Goal: Task Accomplishment & Management: Manage account settings

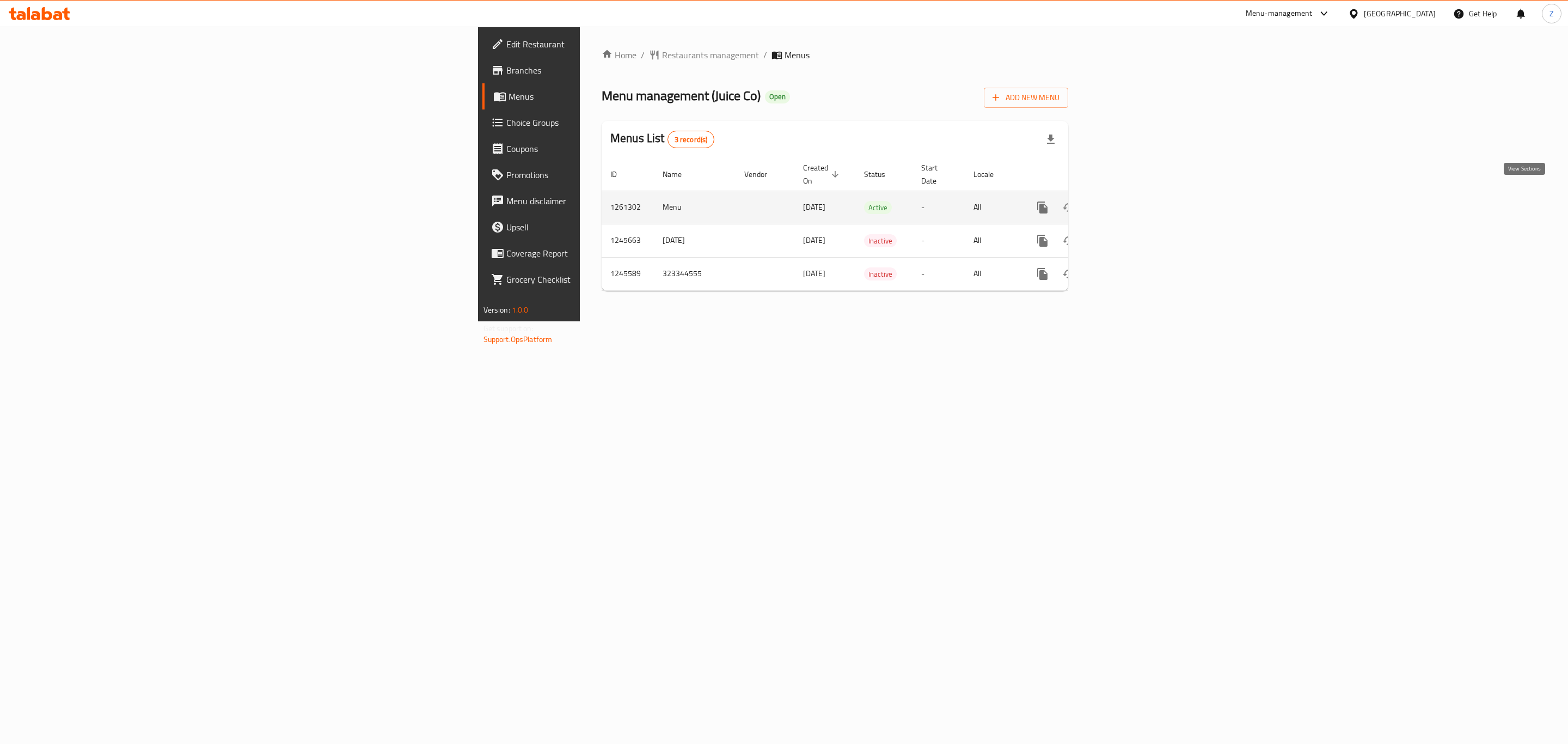
click at [1127, 201] on icon "enhanced table" at bounding box center [1121, 207] width 13 height 13
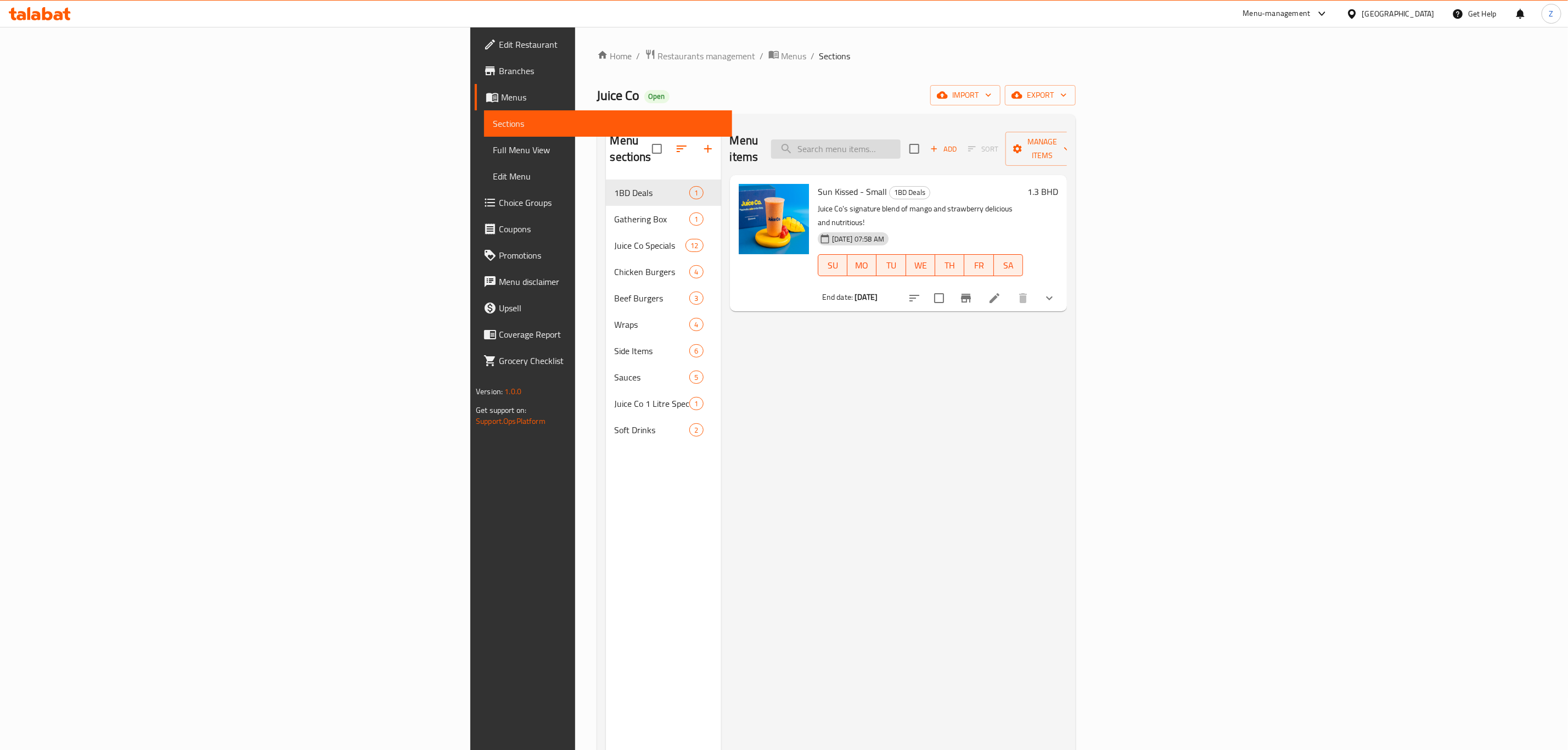
click at [901, 147] on input "search" at bounding box center [836, 149] width 129 height 19
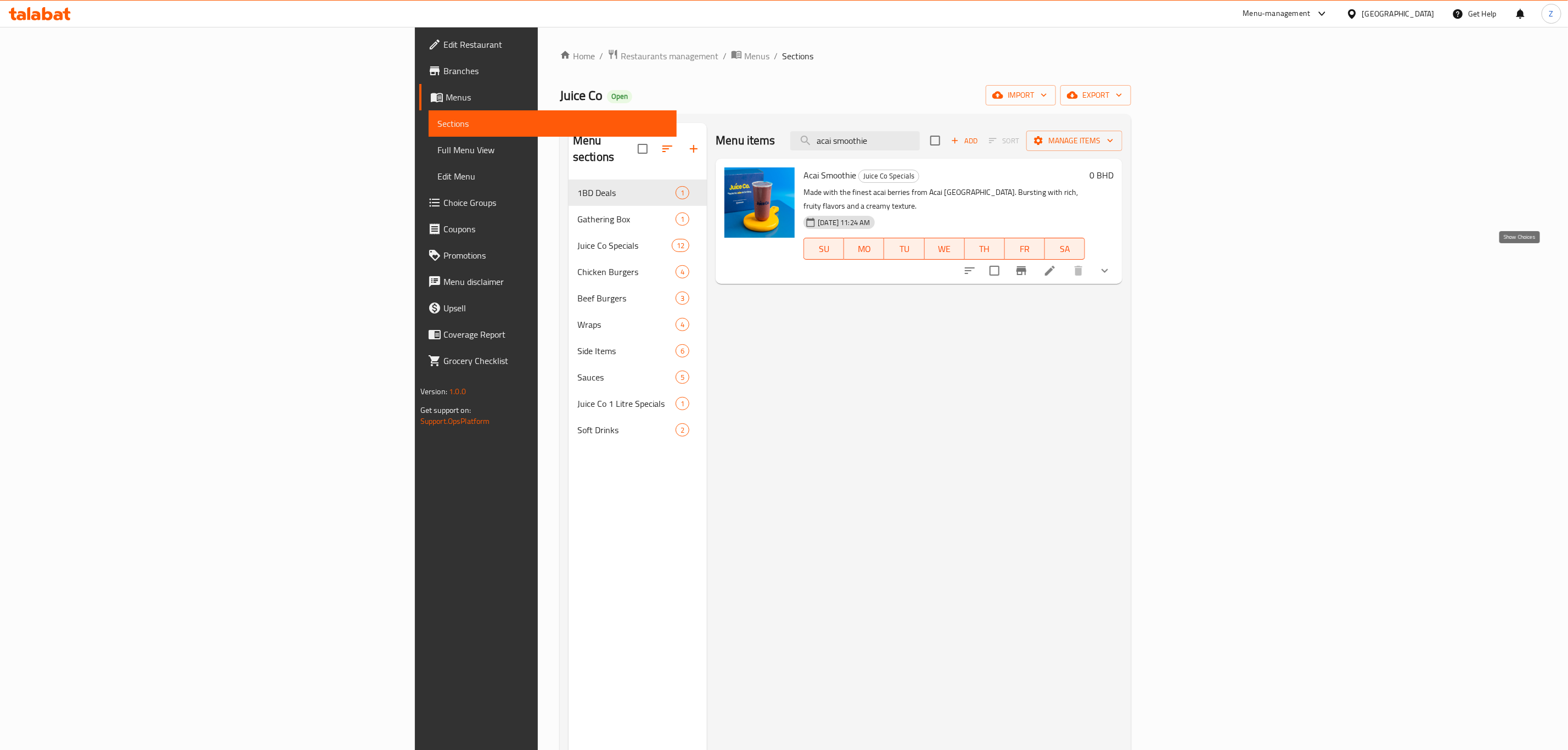
type input "acai smoothie"
drag, startPoint x: 1526, startPoint y: 259, endPoint x: 1512, endPoint y: 272, distance: 19.1
click at [1111, 264] on icon "show more" at bounding box center [1105, 270] width 13 height 13
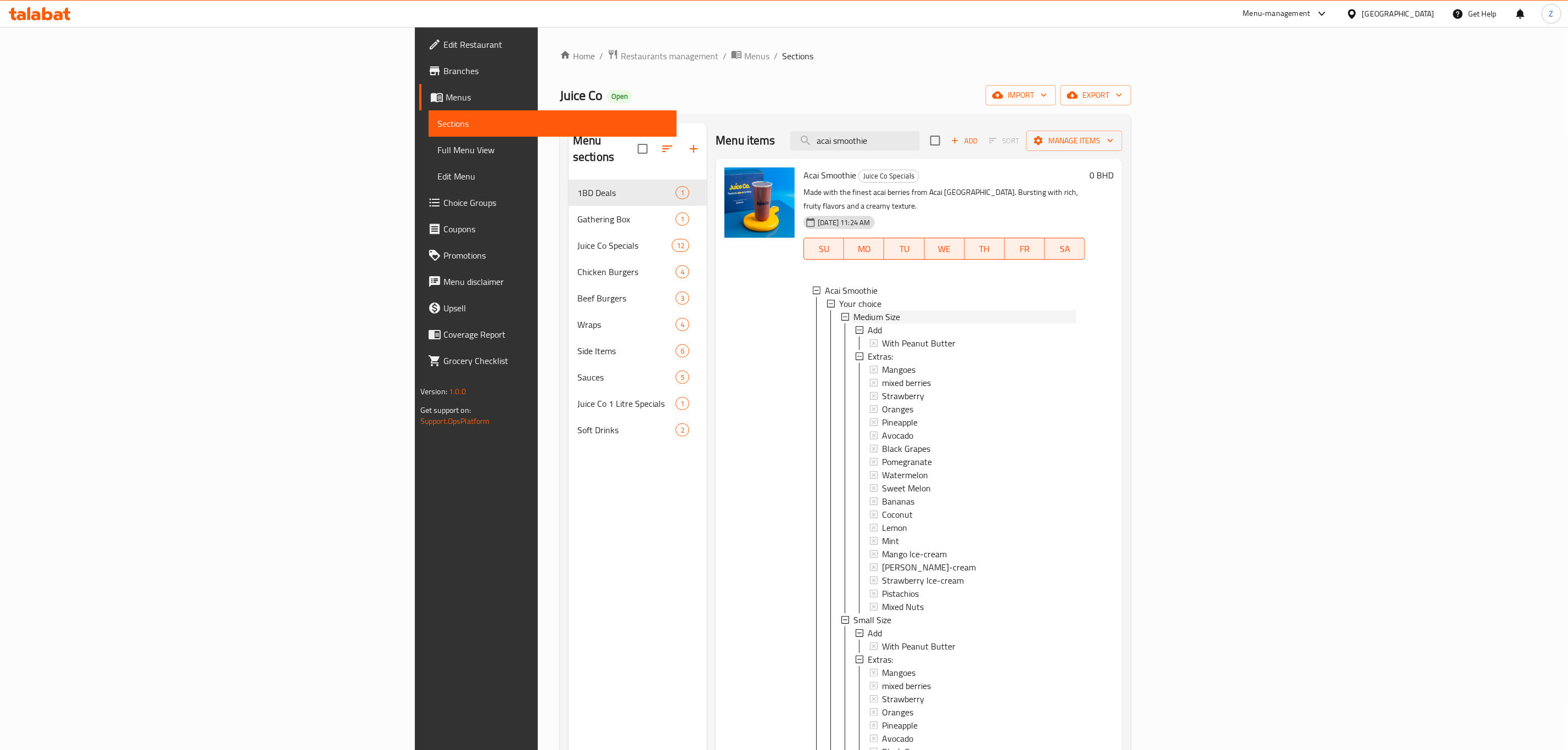
click at [854, 310] on span "Medium Size" at bounding box center [877, 316] width 47 height 13
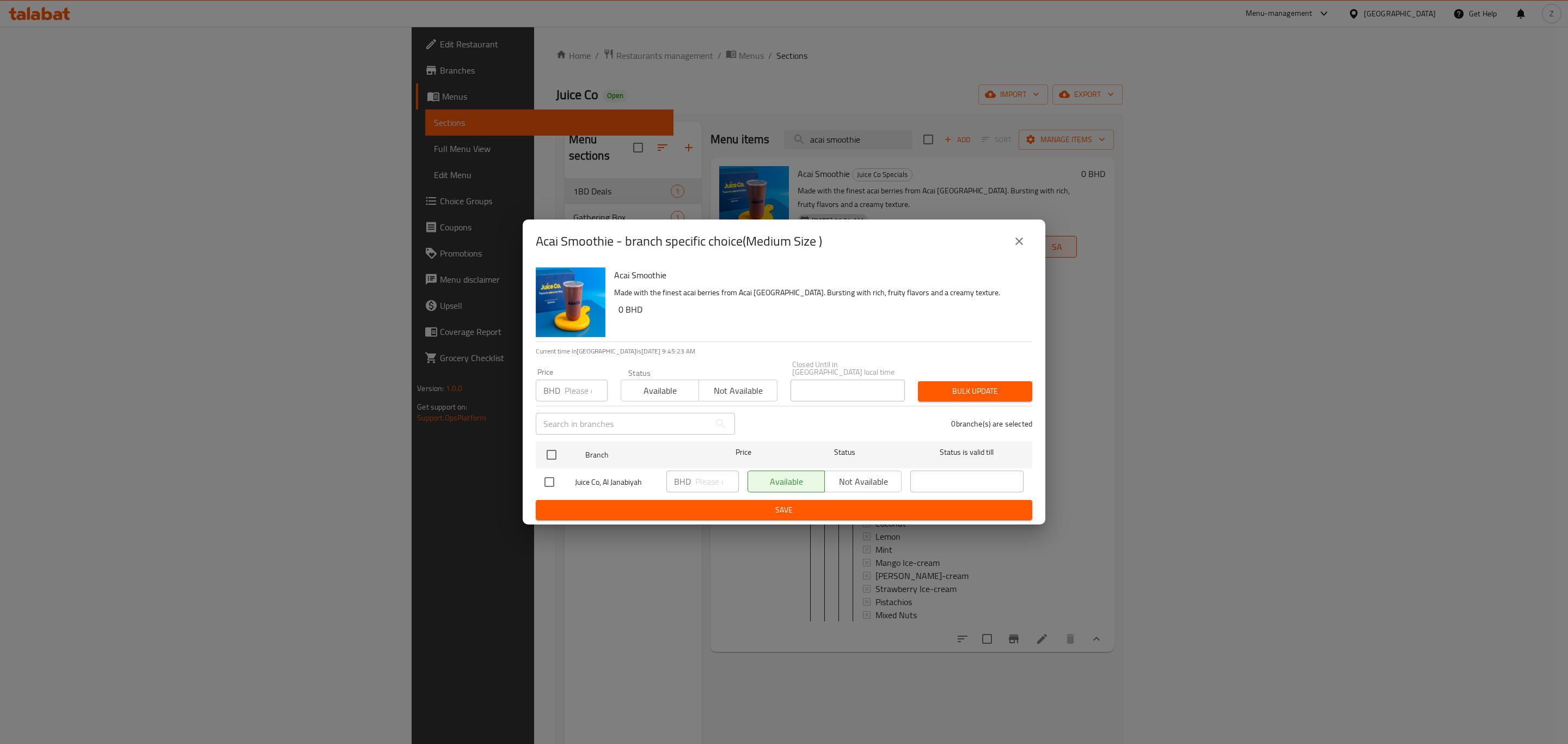
click at [1018, 240] on icon "close" at bounding box center [1019, 241] width 13 height 13
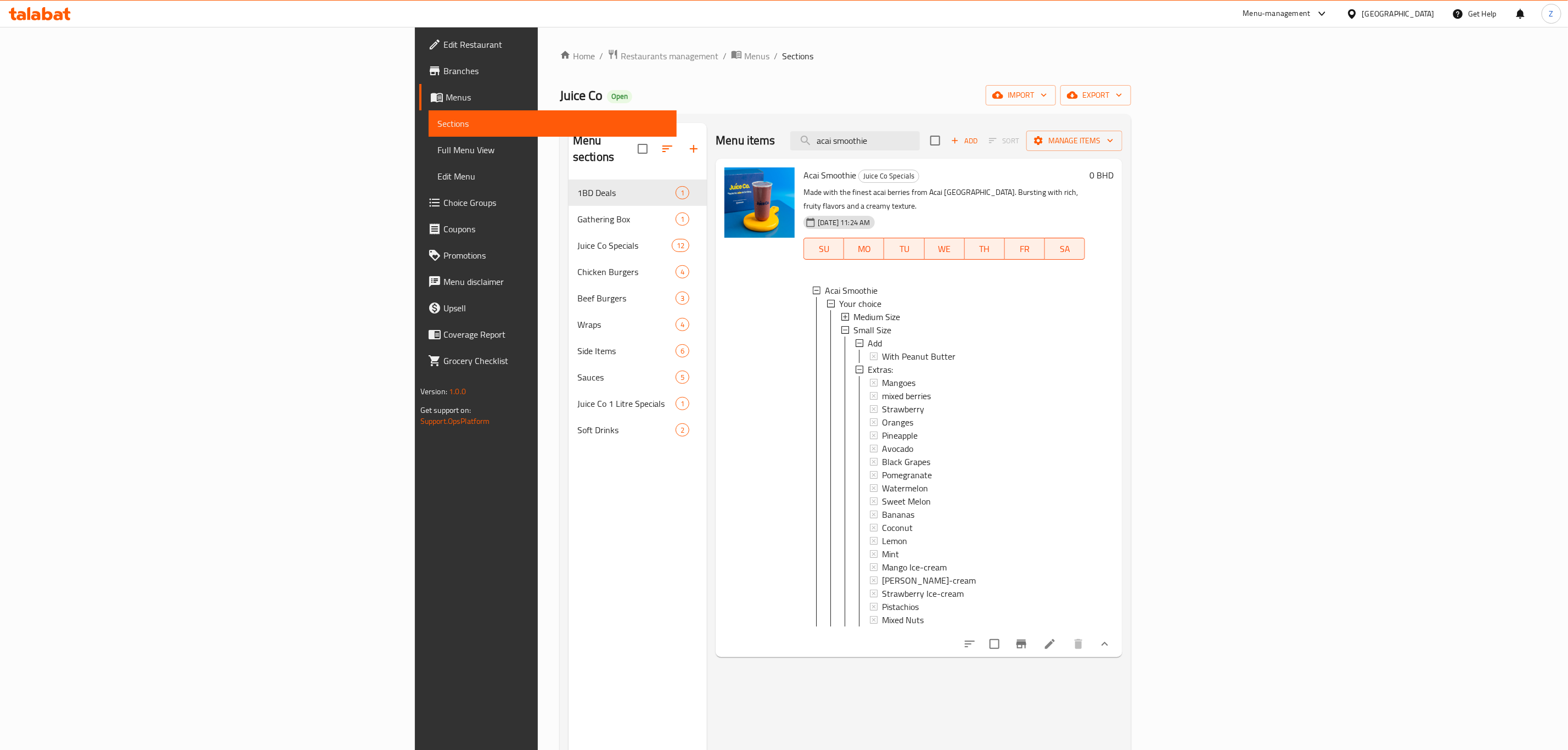
scroll to position [153, 0]
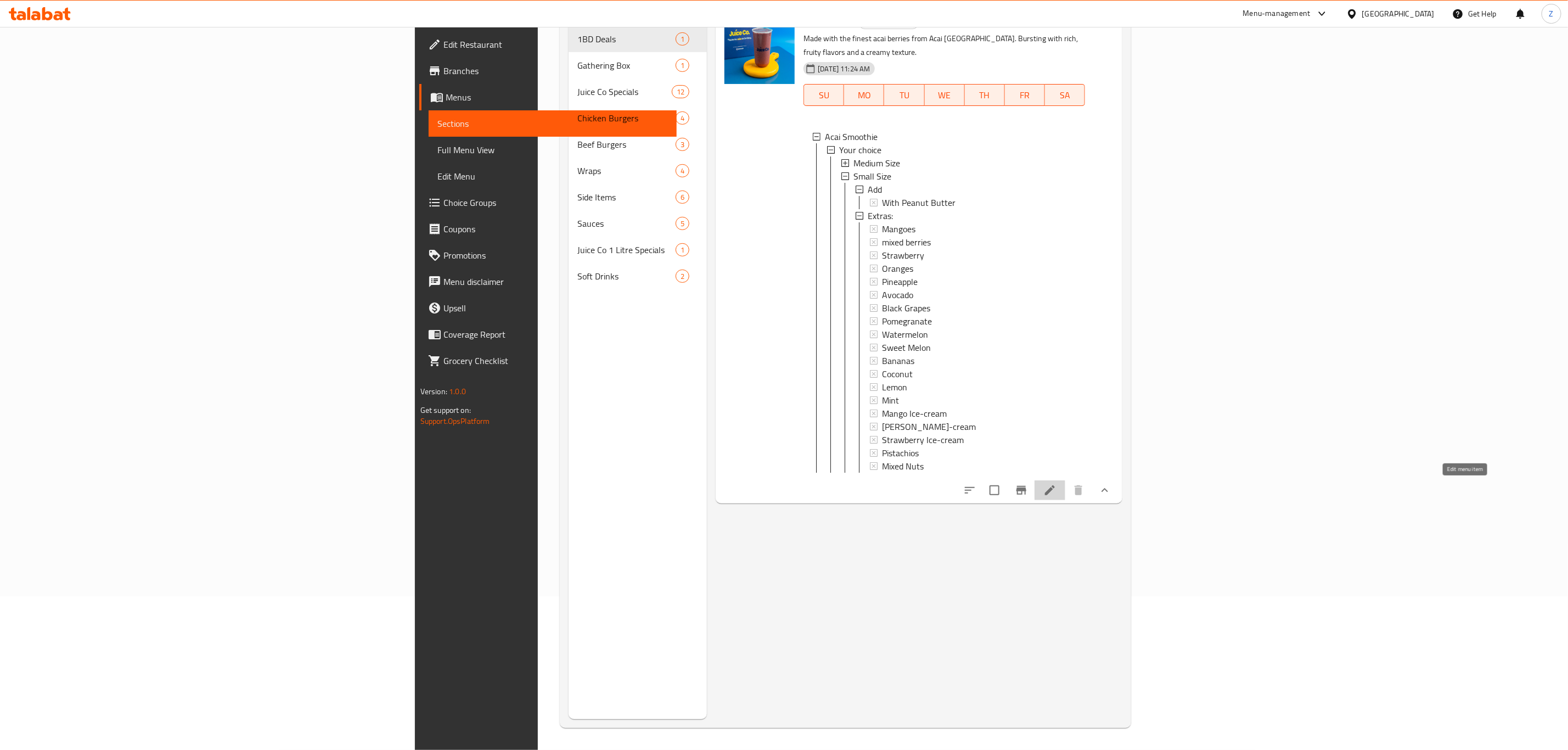
click at [1057, 486] on icon at bounding box center [1049, 490] width 13 height 13
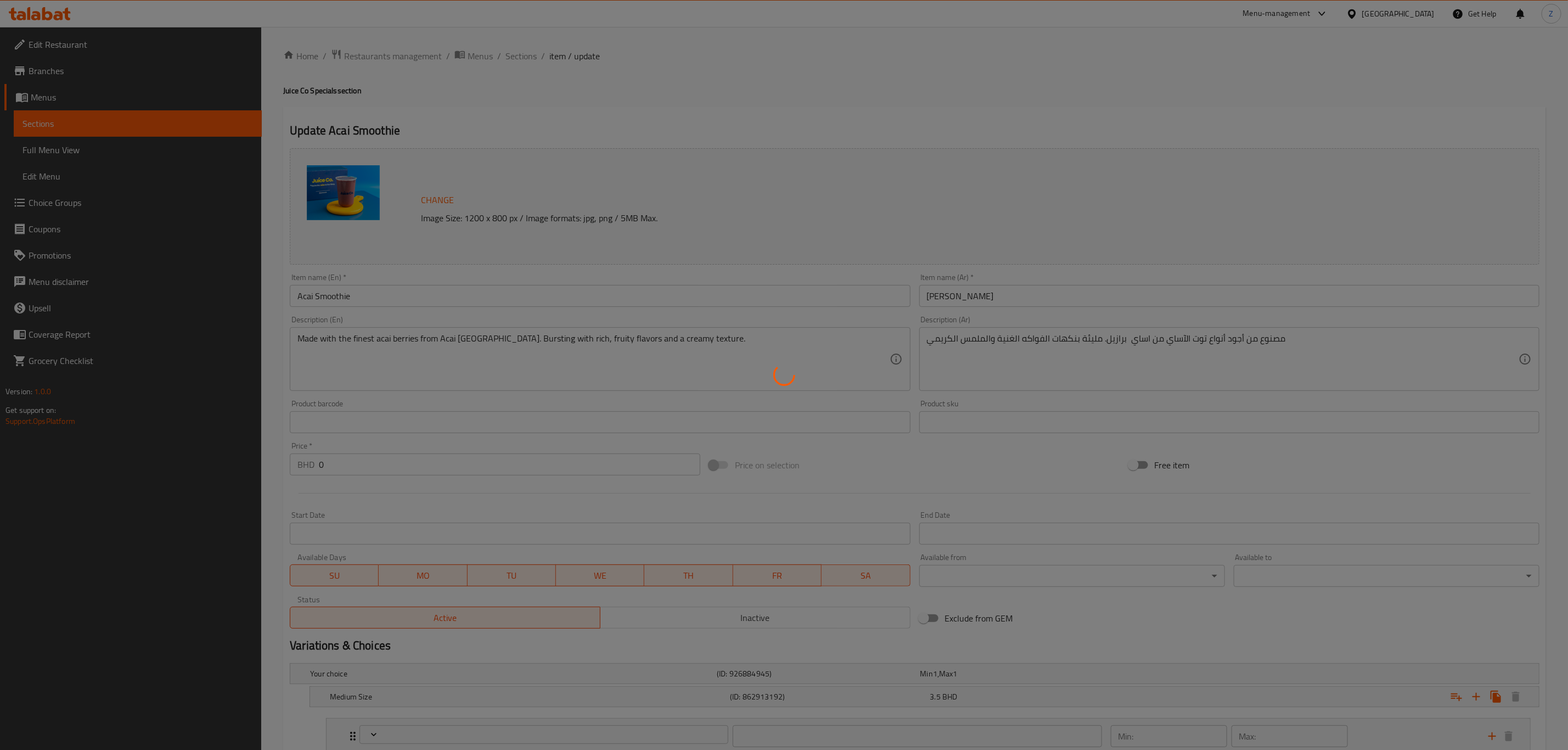
type input "ضيف"
type input "0"
type input "1"
type input "الإضافات:"
type input "0"
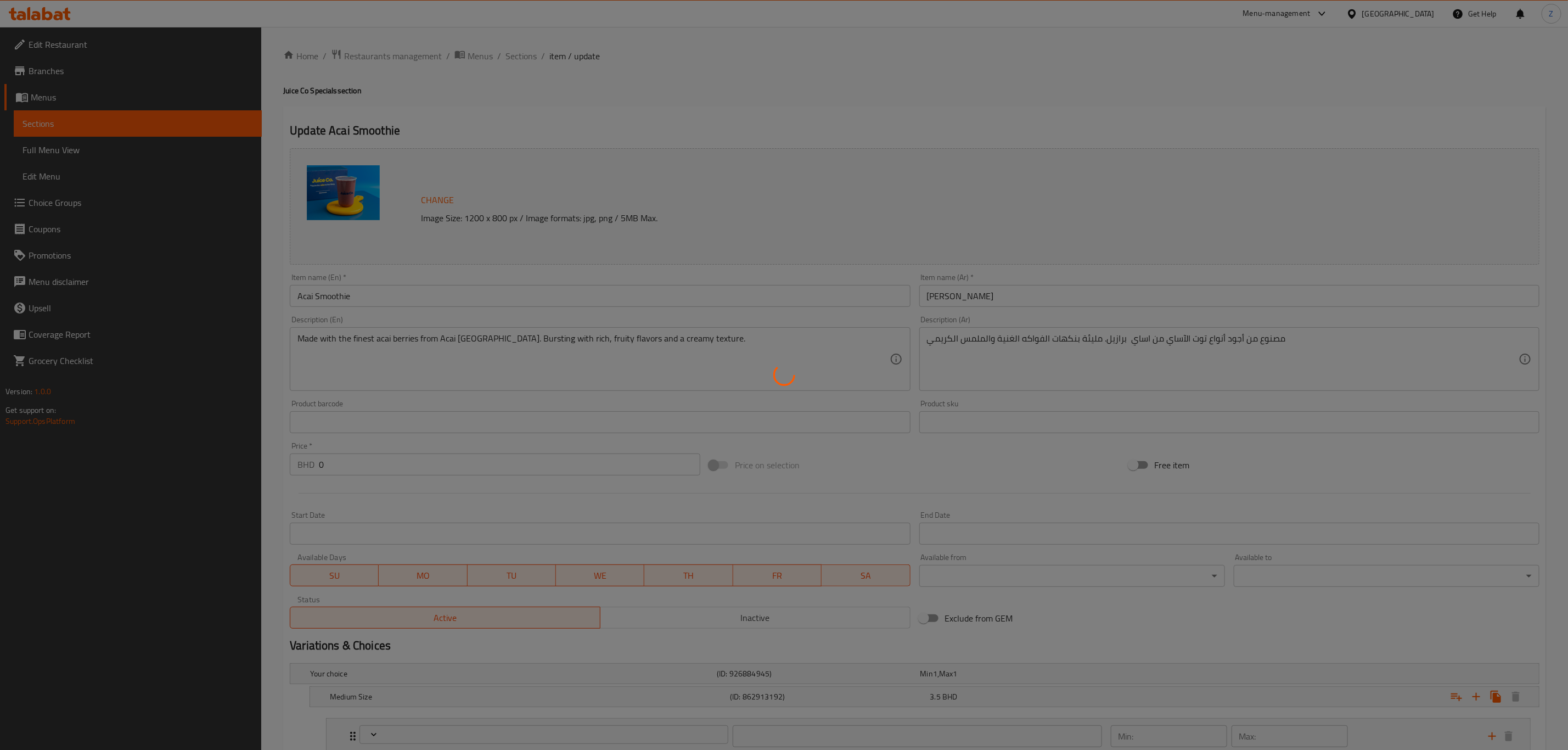
type input "18"
type input "ضيف"
type input "0"
type input "1"
type input "الإضافات:"
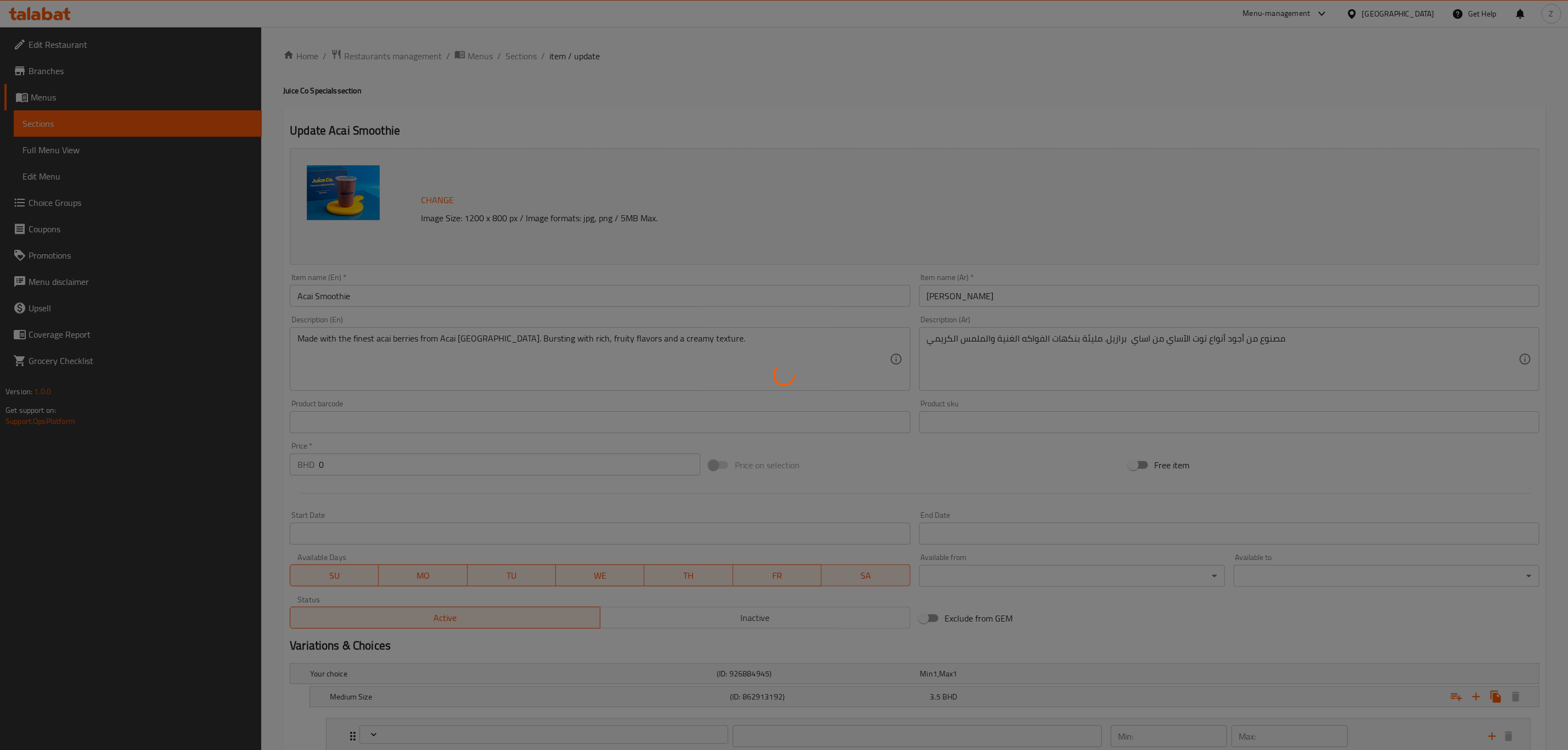
type input "0"
type input "18"
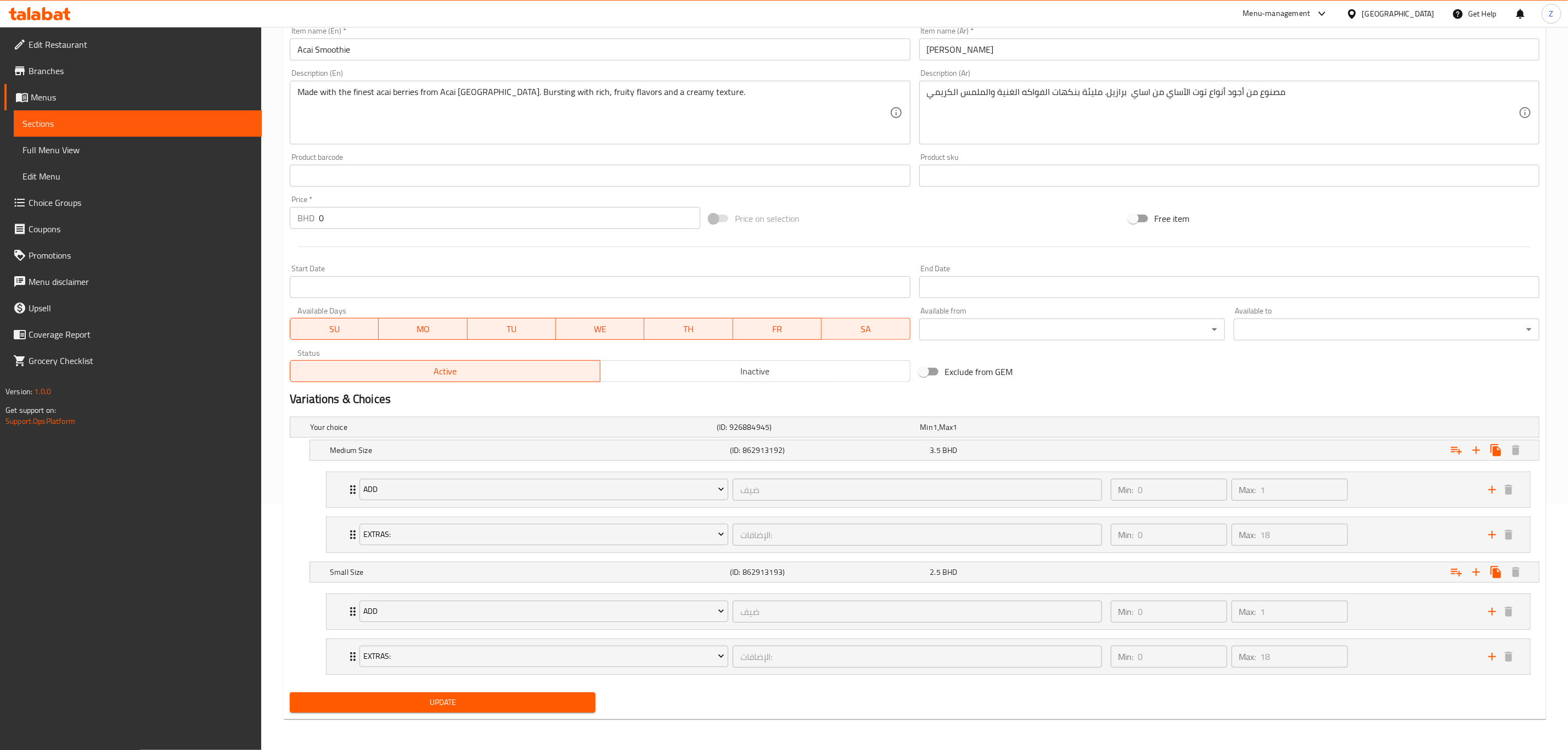
scroll to position [251, 0]
click at [938, 435] on span "BHD" at bounding box center [935, 427] width 4 height 14
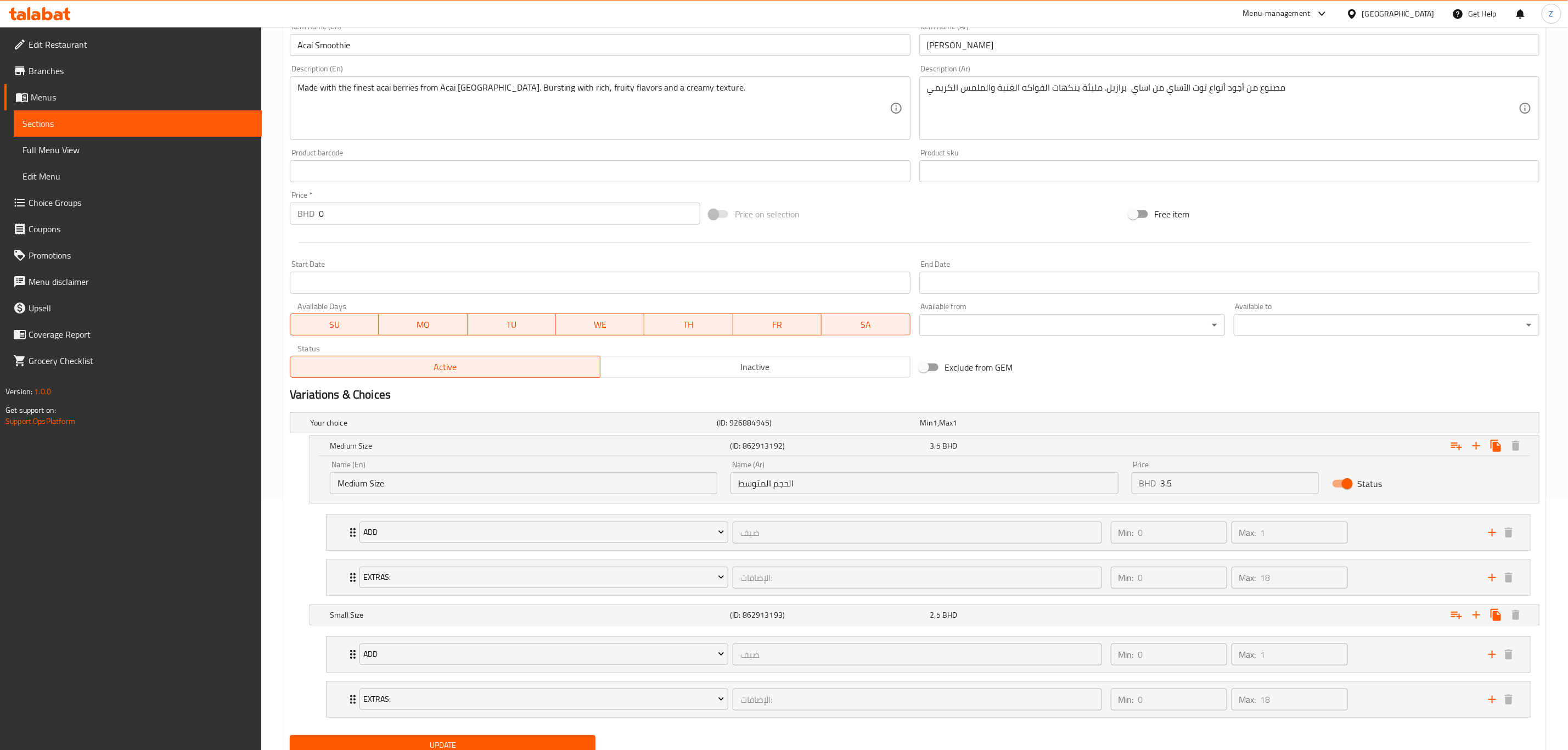
click at [1222, 482] on input "3.5" at bounding box center [1240, 483] width 158 height 22
type input "3.8"
click at [566, 741] on button "Update" at bounding box center [442, 745] width 306 height 20
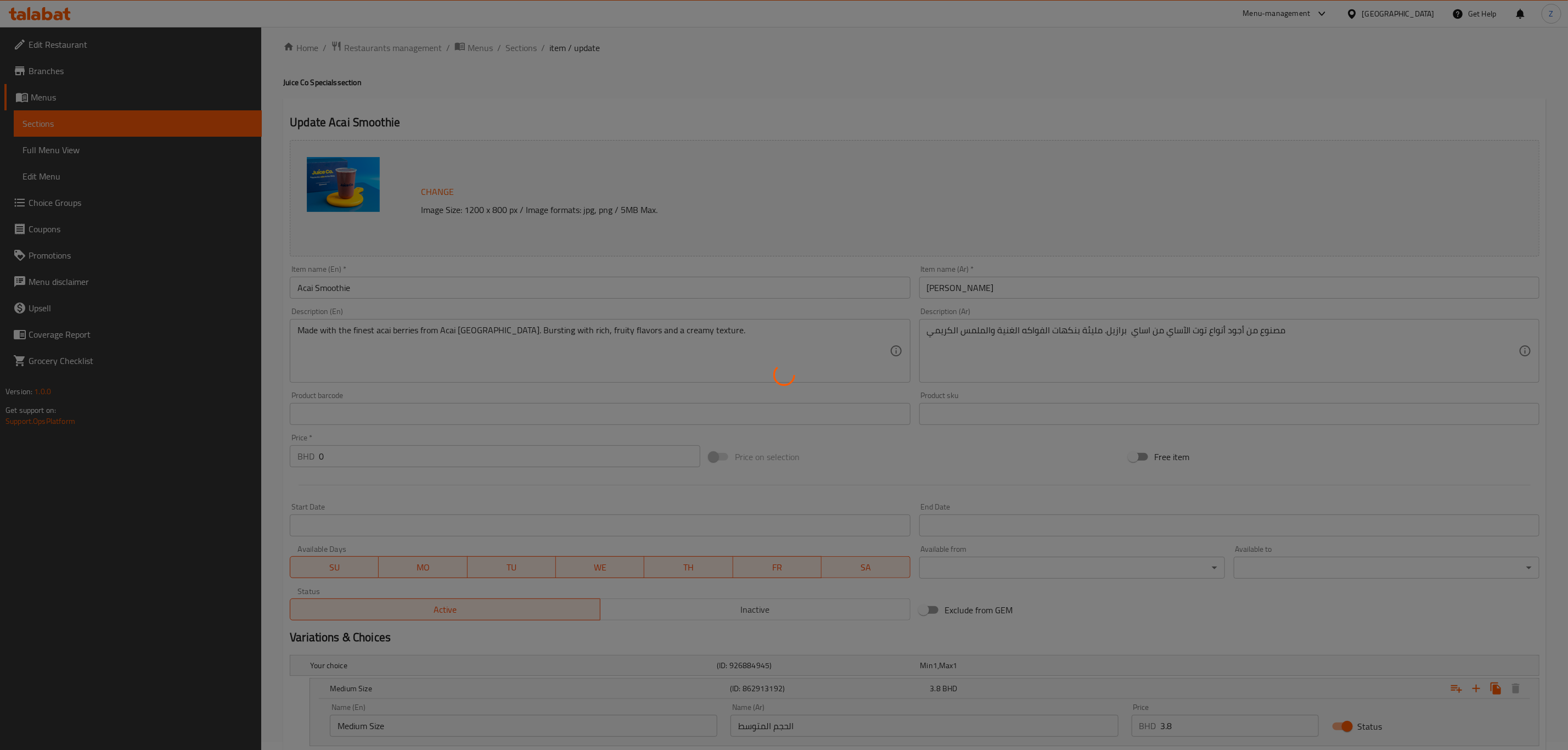
scroll to position [0, 0]
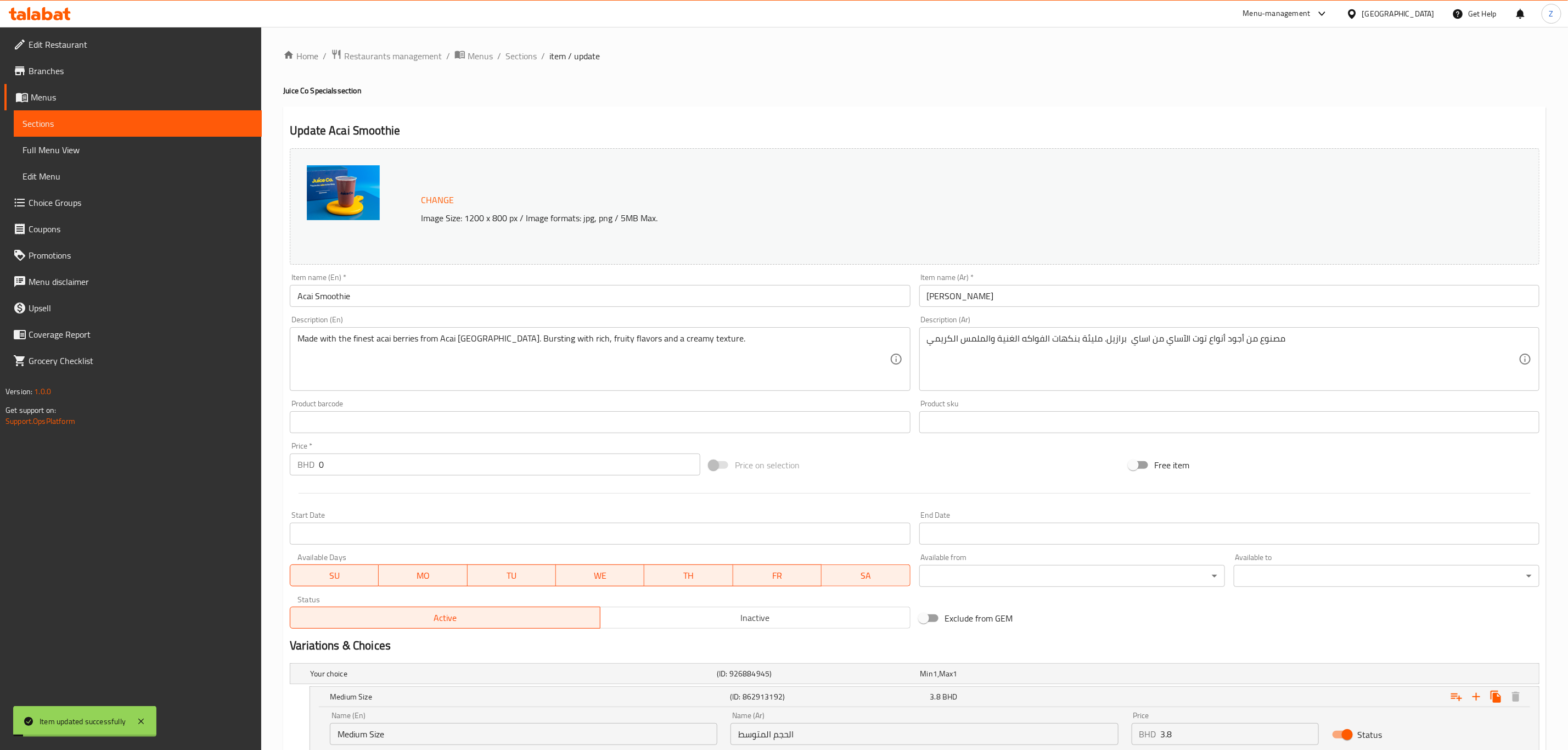
click at [519, 55] on span "Sections" at bounding box center [521, 55] width 31 height 13
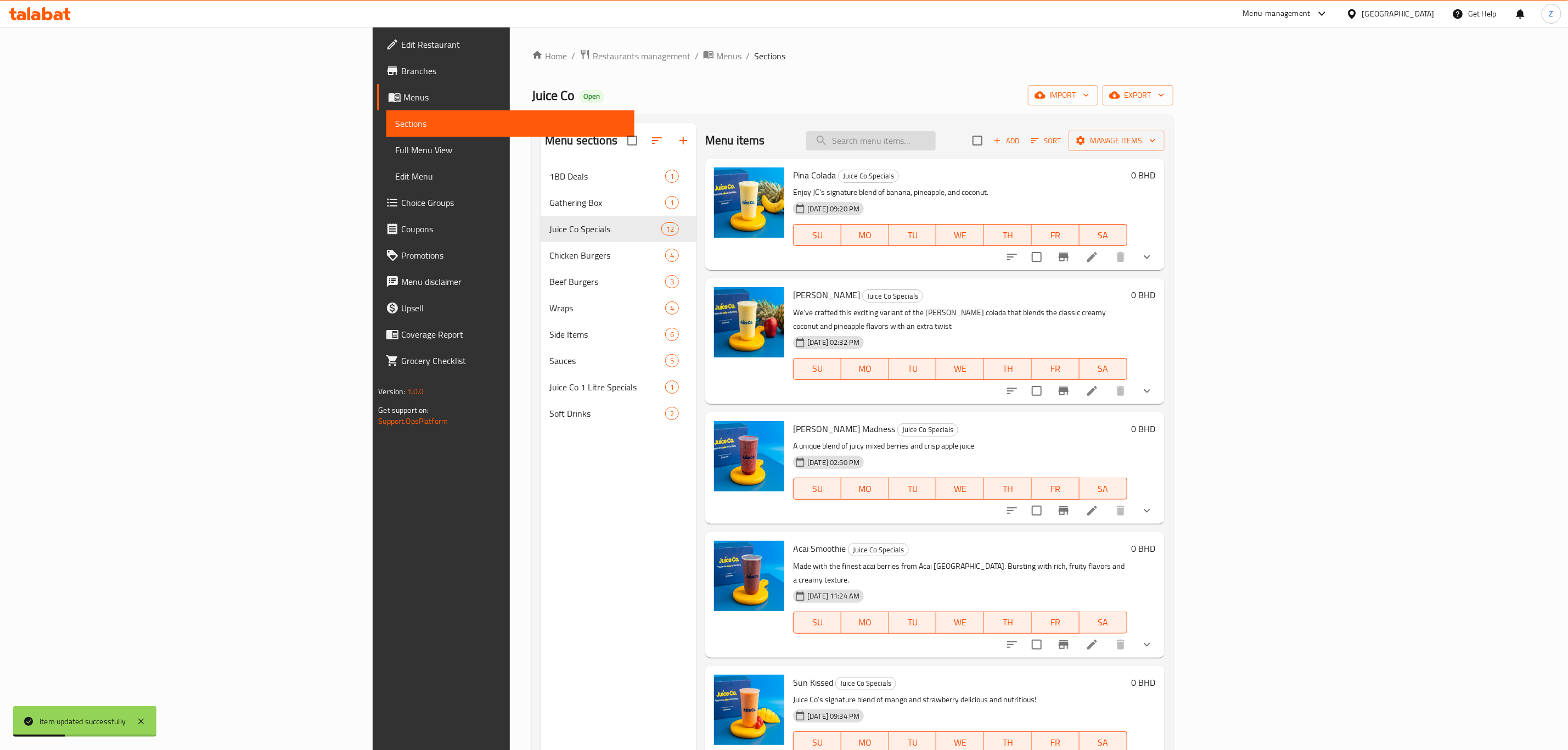
click at [936, 143] on input "search" at bounding box center [871, 141] width 129 height 19
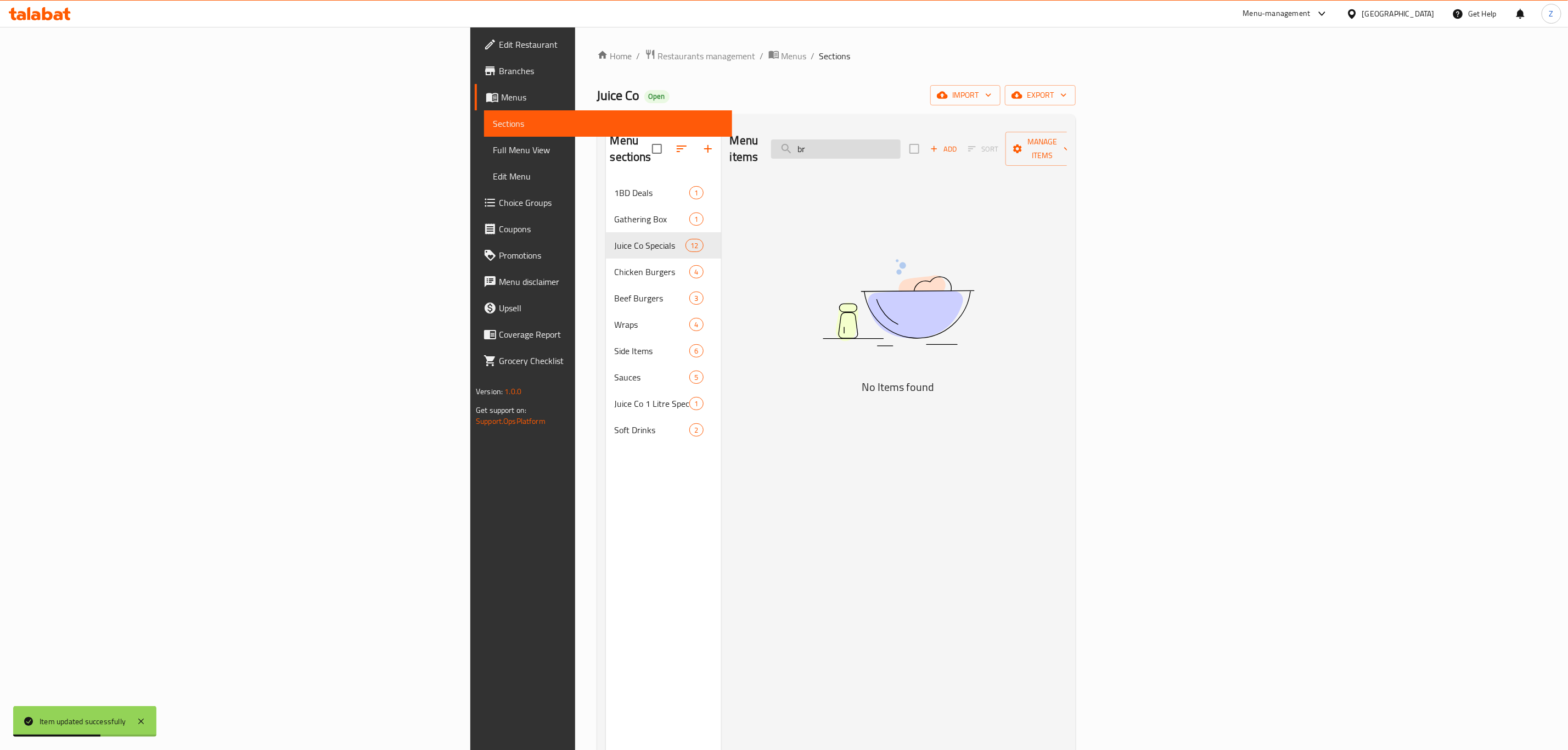
type input "b"
type input "e"
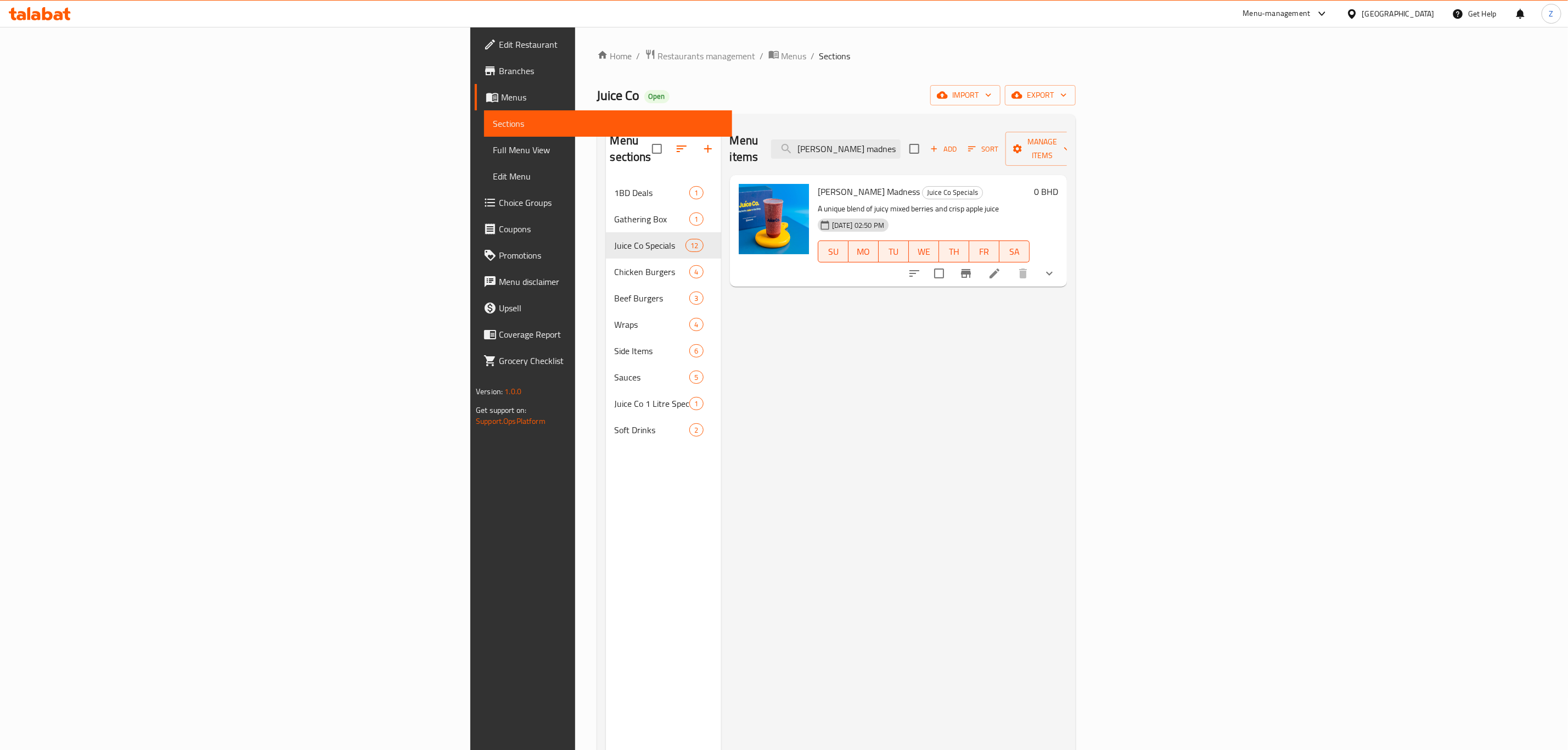
type input "[PERSON_NAME] madness"
click at [1001, 267] on icon at bounding box center [994, 273] width 13 height 13
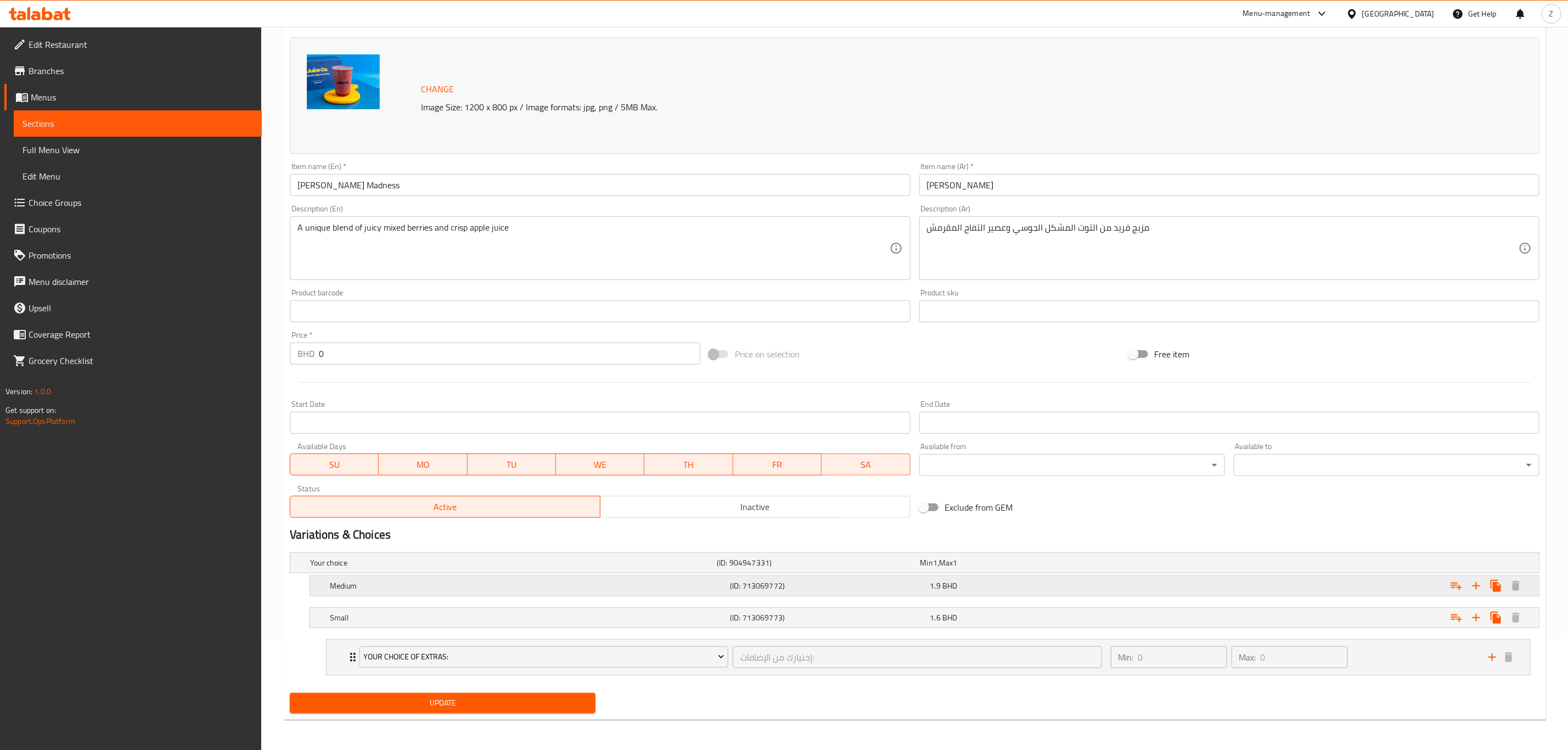
scroll to position [114, 0]
click at [343, 568] on h5 "Medium" at bounding box center [511, 562] width 403 height 11
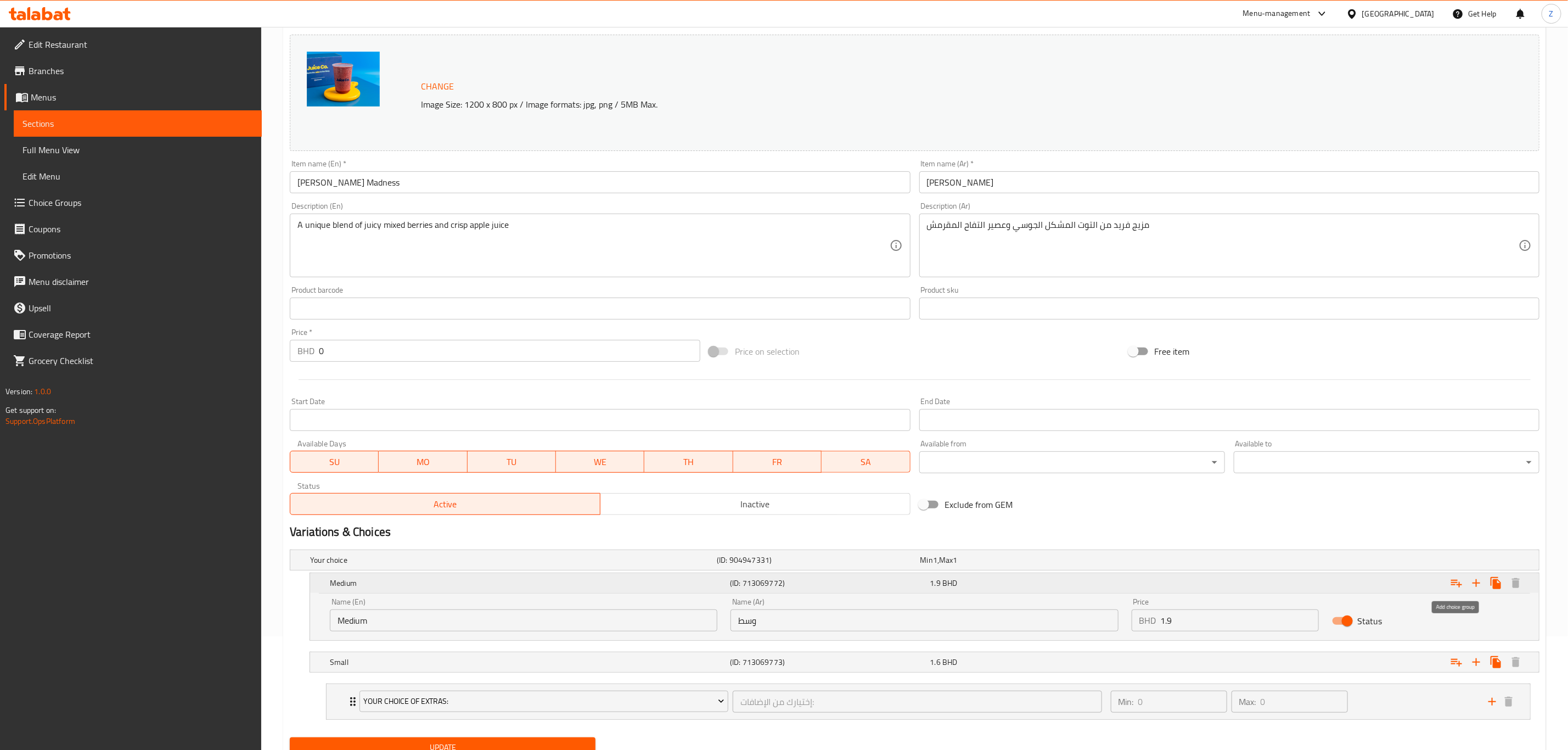
click at [1467, 581] on button "Expand" at bounding box center [1477, 583] width 20 height 20
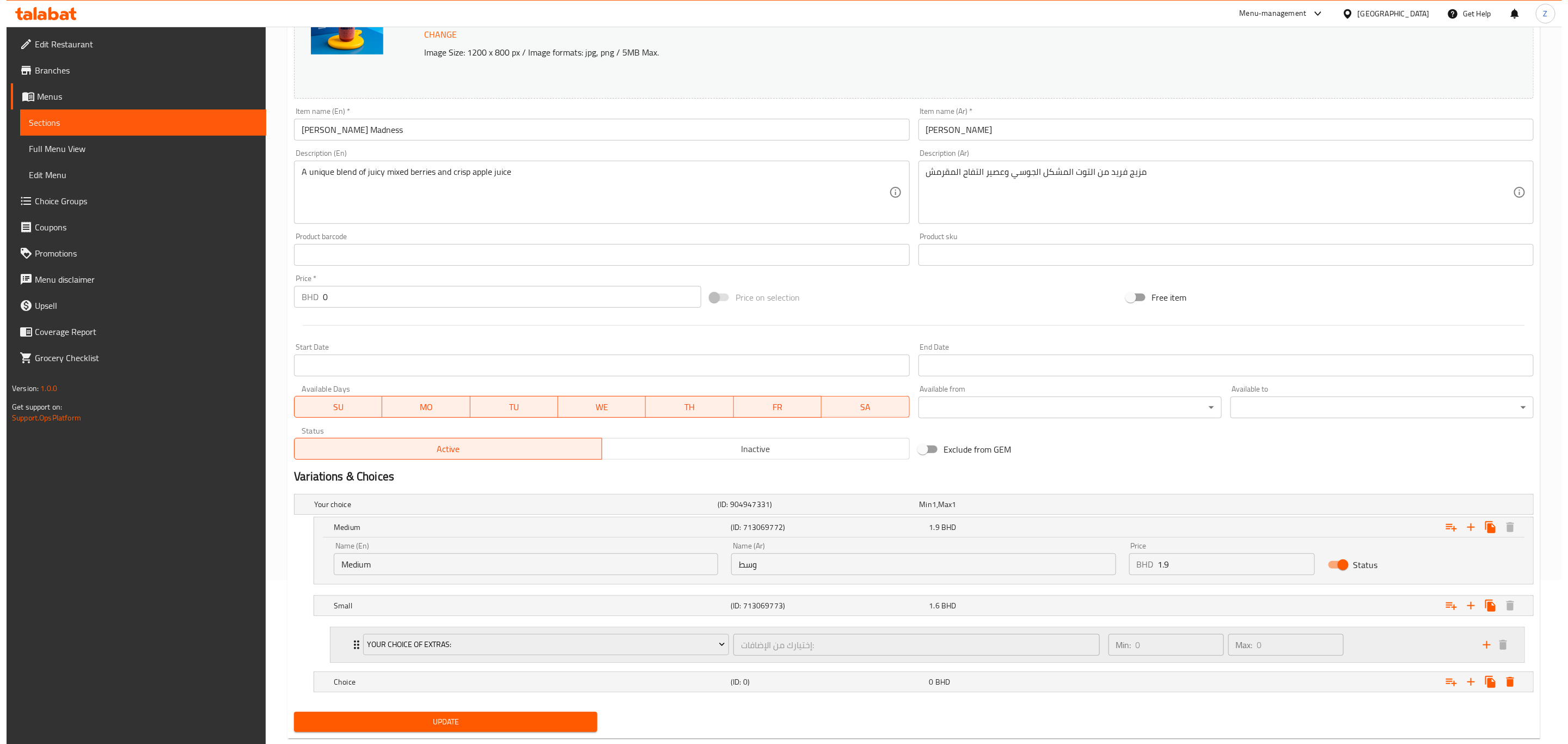
scroll to position [192, 0]
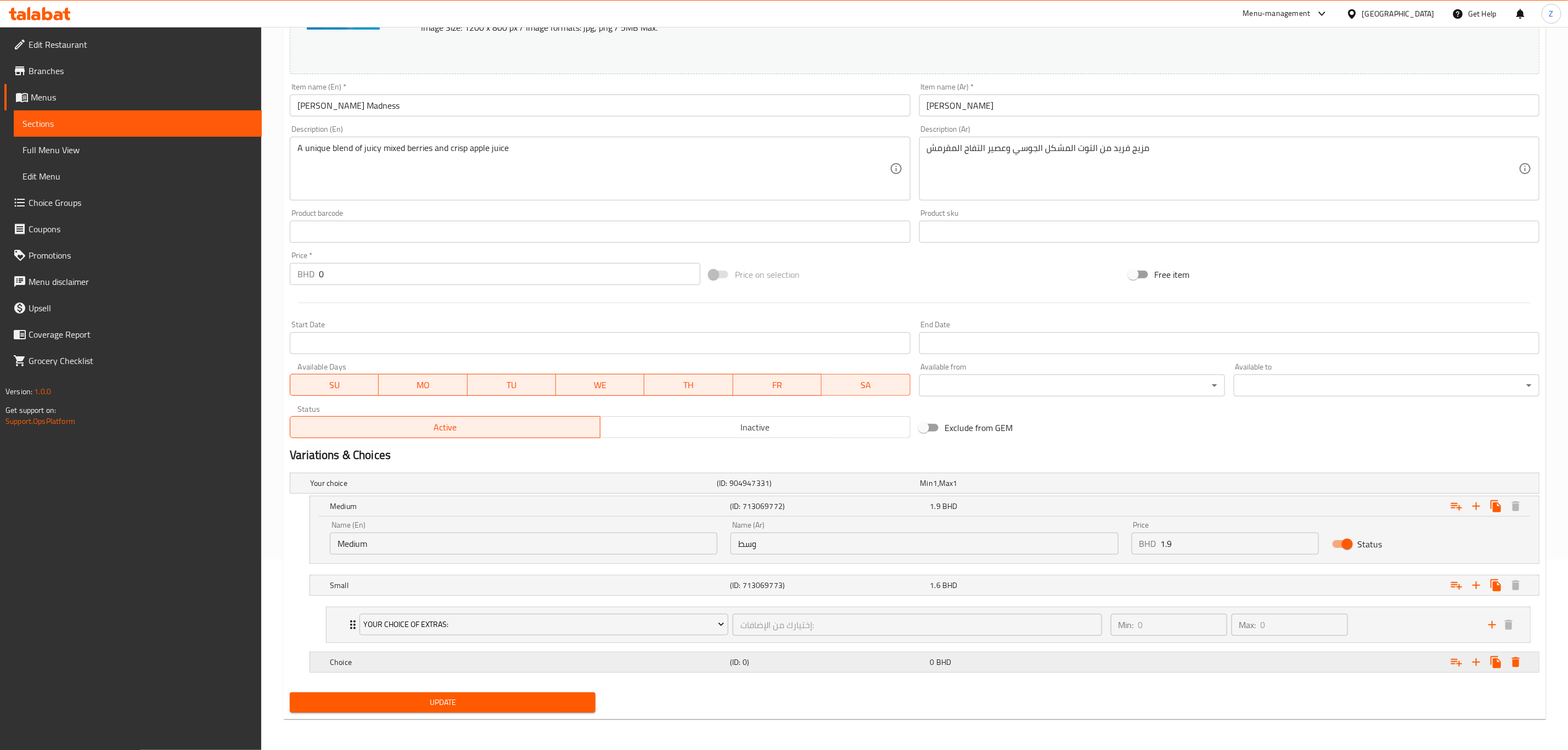
click at [1518, 511] on icon "Expand" at bounding box center [1516, 506] width 8 height 10
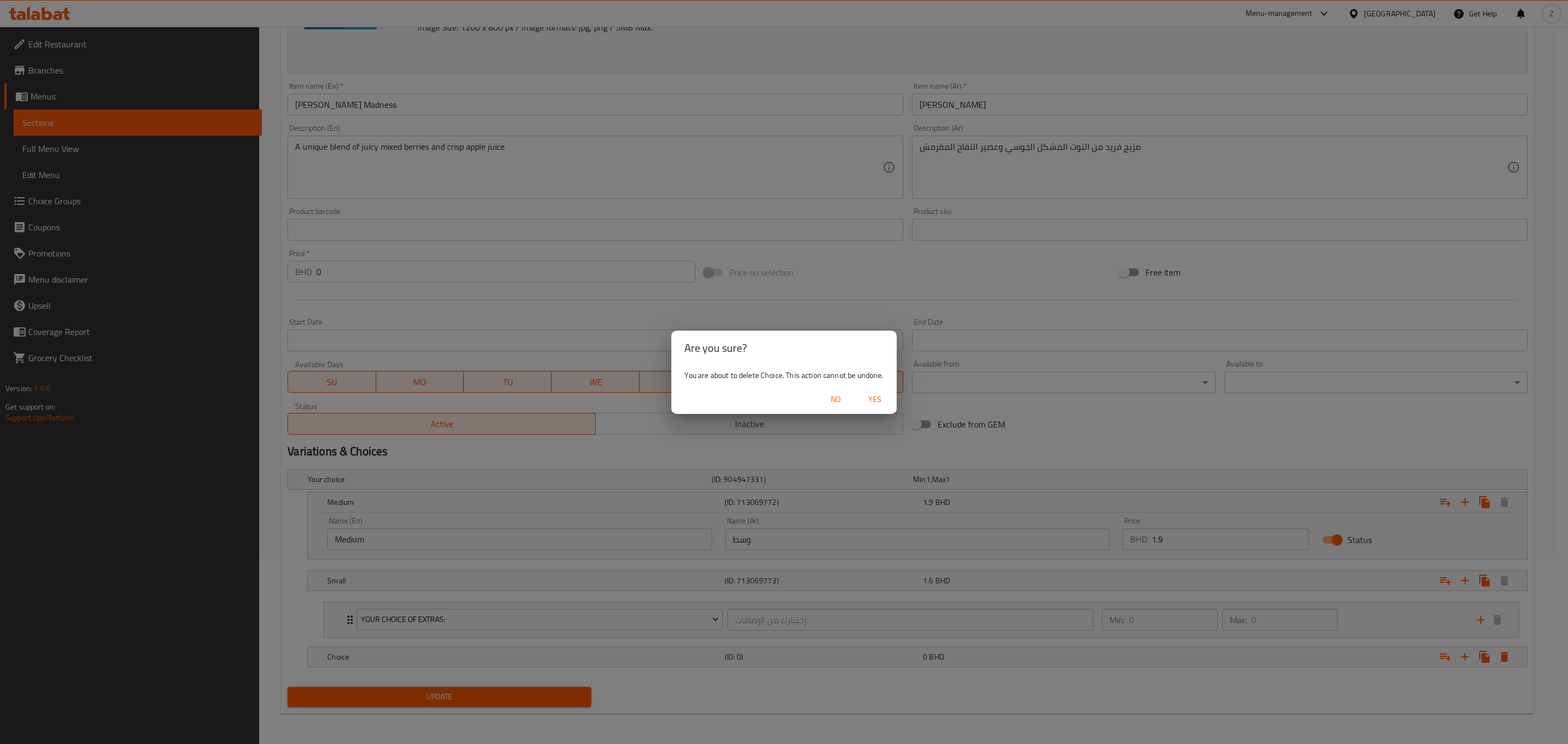
click at [880, 402] on span "Yes" at bounding box center [875, 399] width 26 height 13
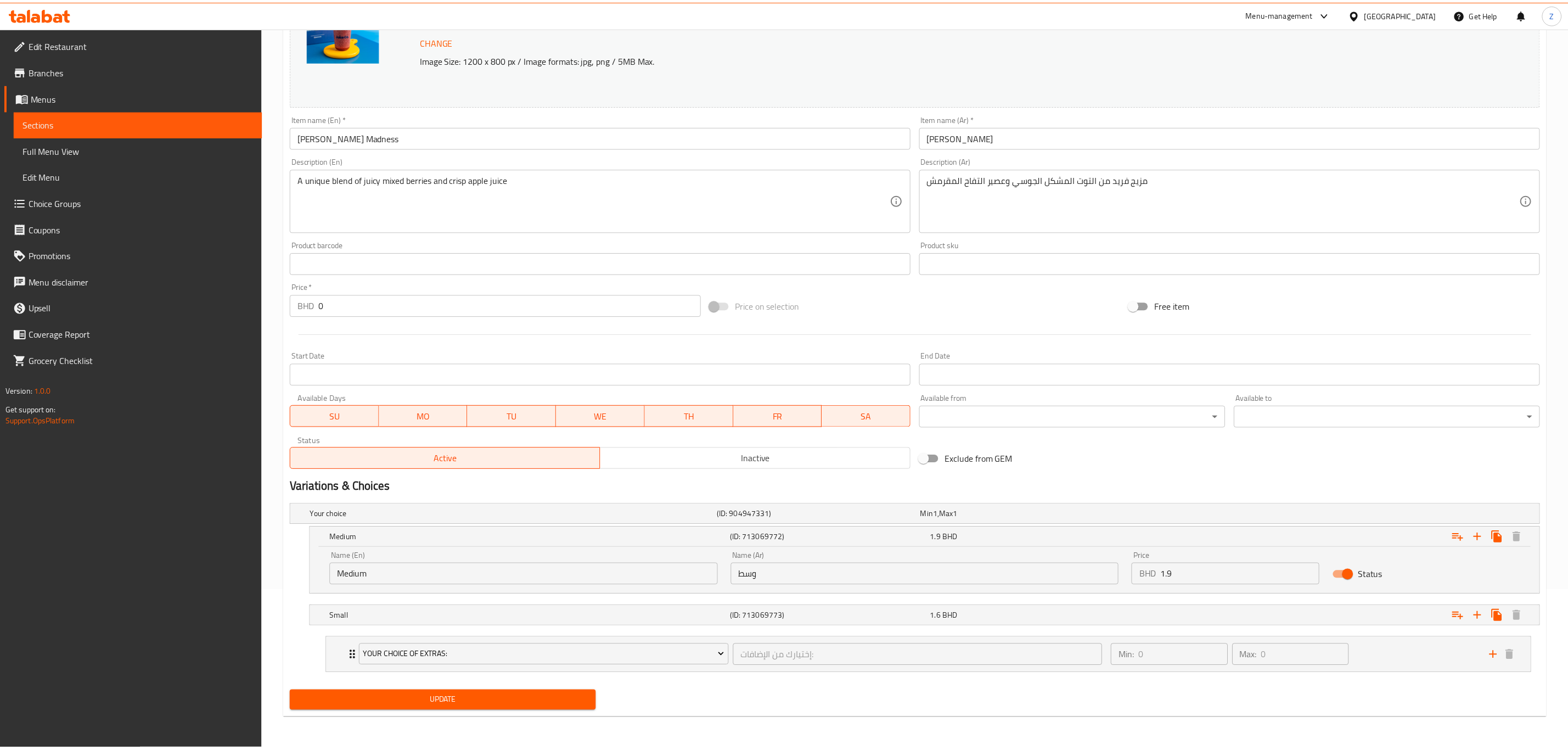
scroll to position [160, 0]
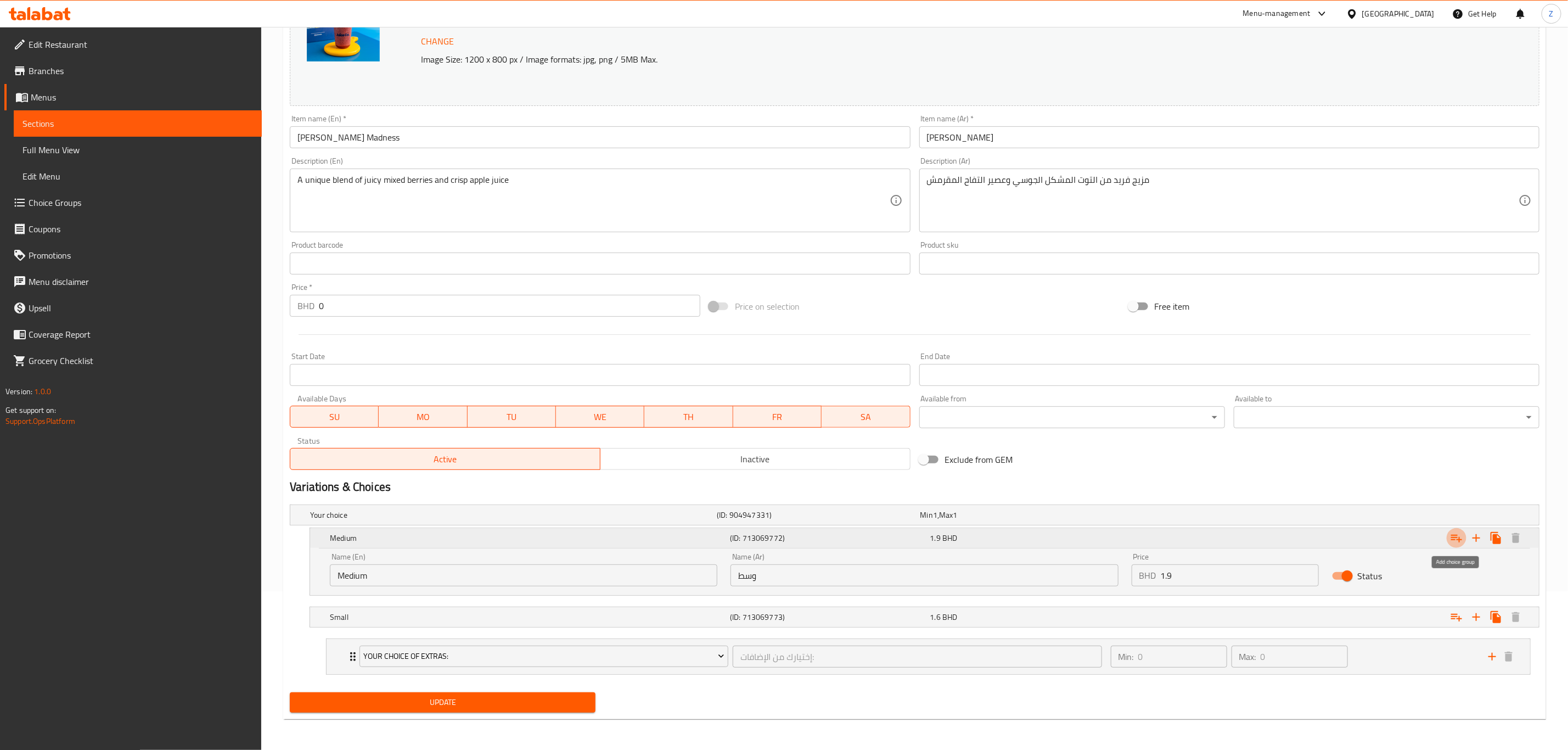
click at [1456, 535] on icon "Expand" at bounding box center [1456, 538] width 13 height 13
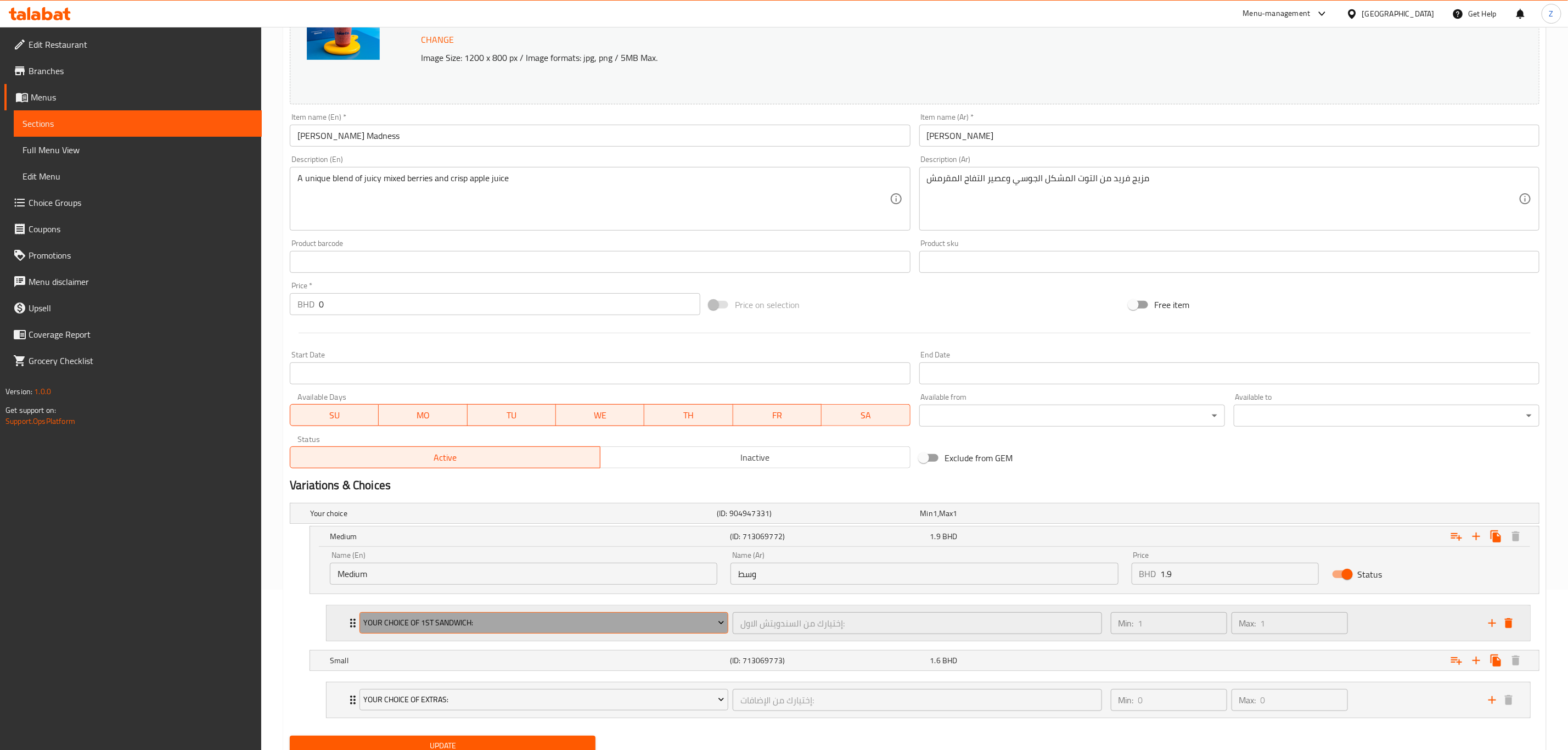
click at [488, 618] on span "Your Choice Of 1st Sandwich:" at bounding box center [544, 623] width 361 height 14
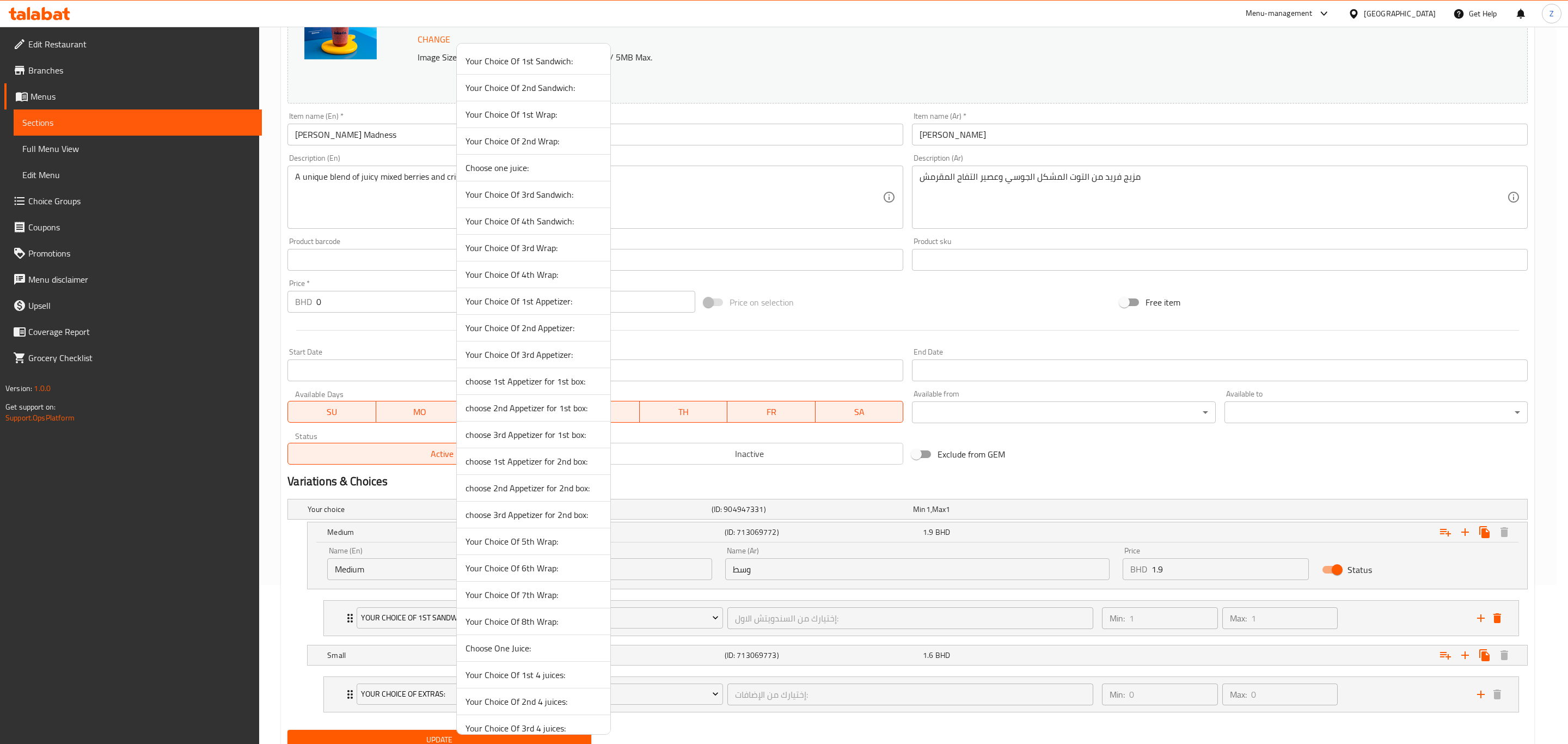
click at [343, 698] on div at bounding box center [784, 372] width 1568 height 744
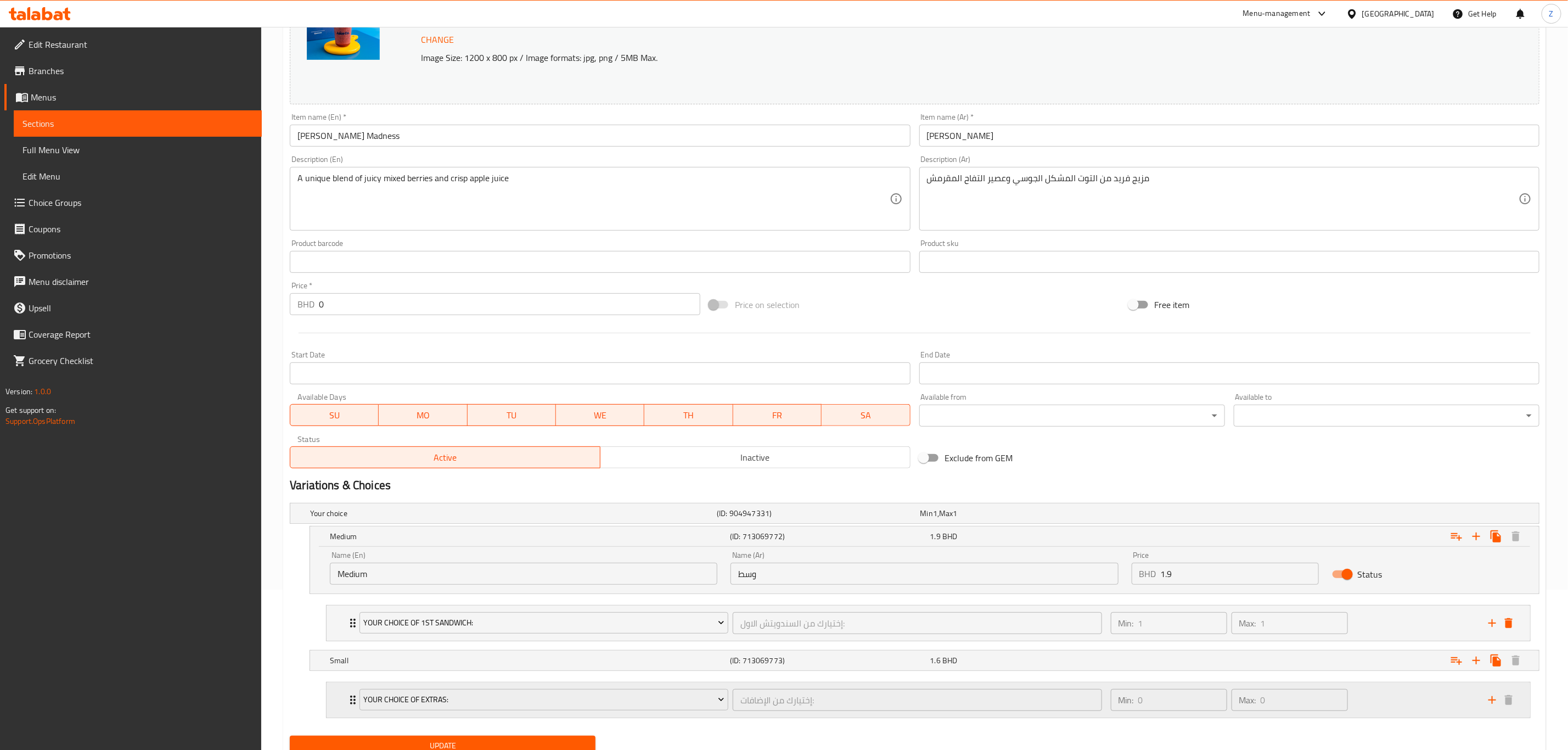
click at [350, 702] on icon "Expand" at bounding box center [352, 700] width 13 height 13
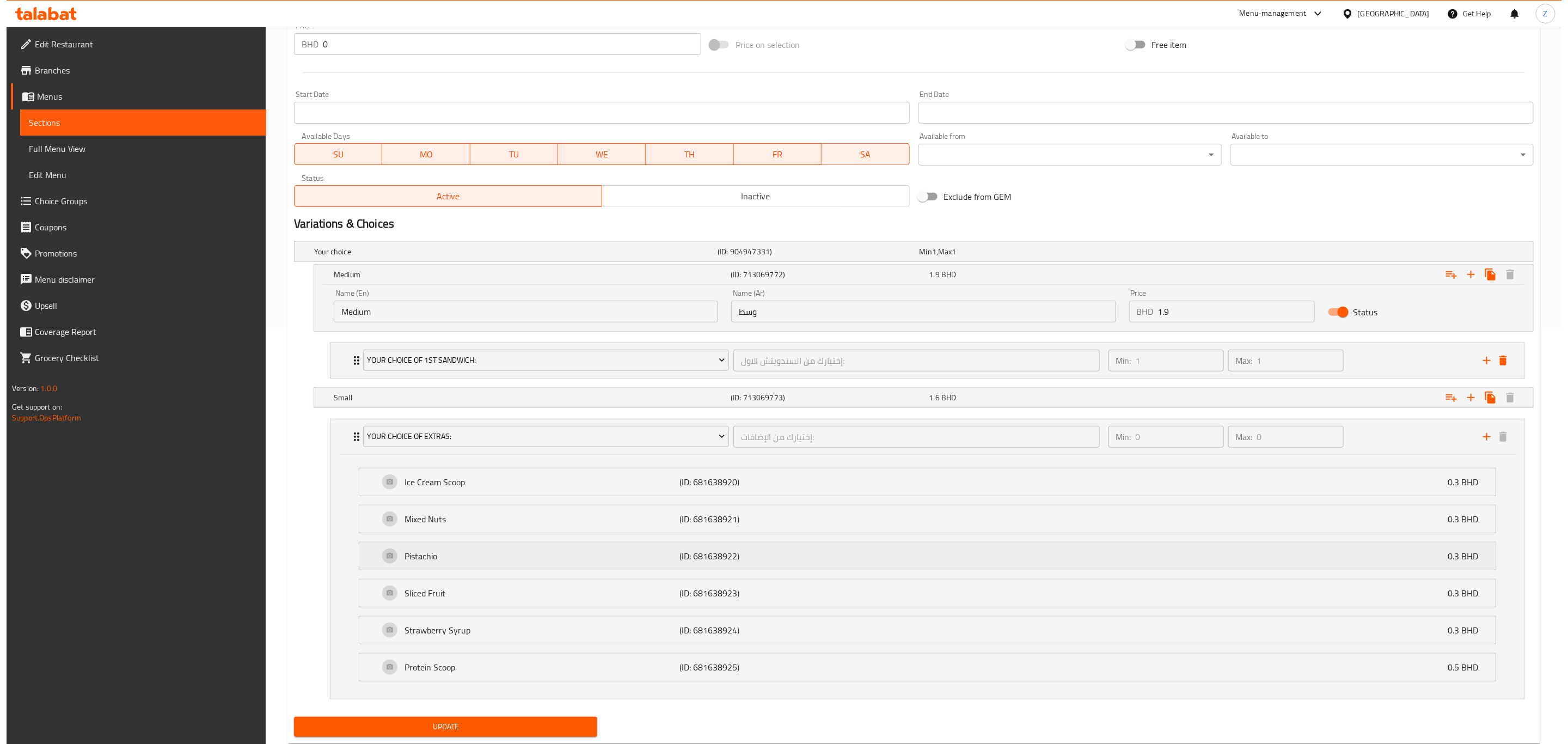
scroll to position [452, 0]
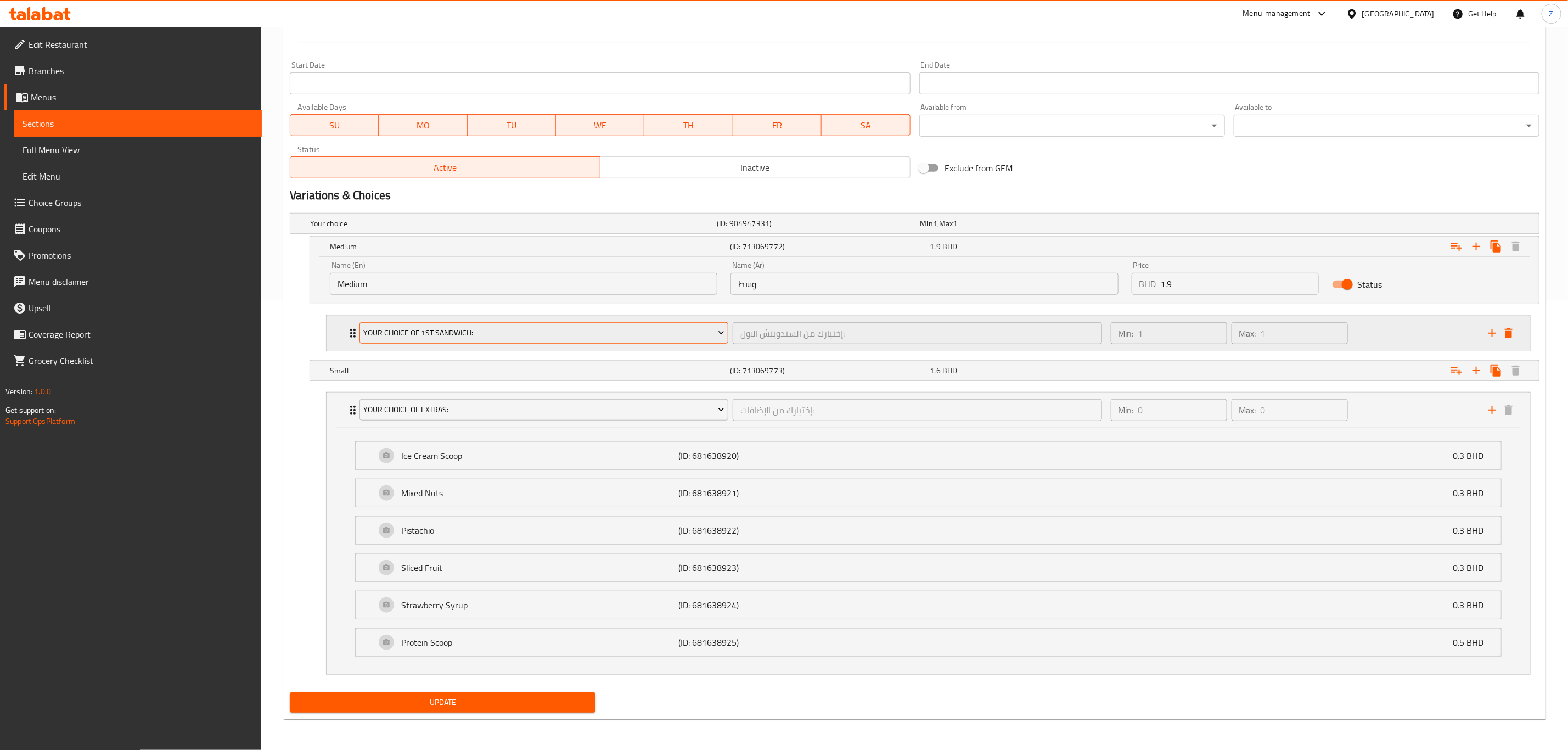
click at [463, 328] on span "Your Choice Of 1st Sandwich:" at bounding box center [544, 333] width 361 height 14
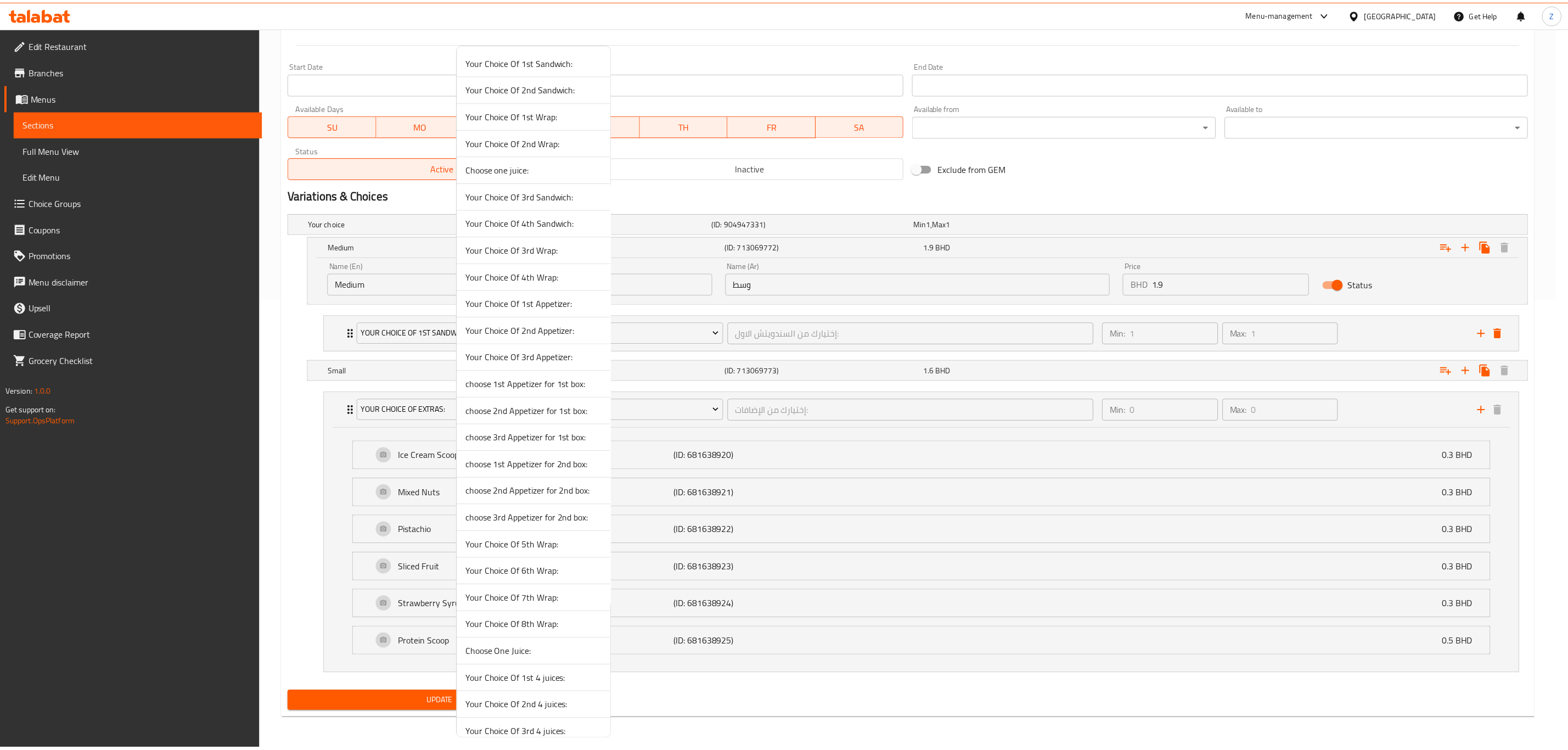
scroll to position [1950, 0]
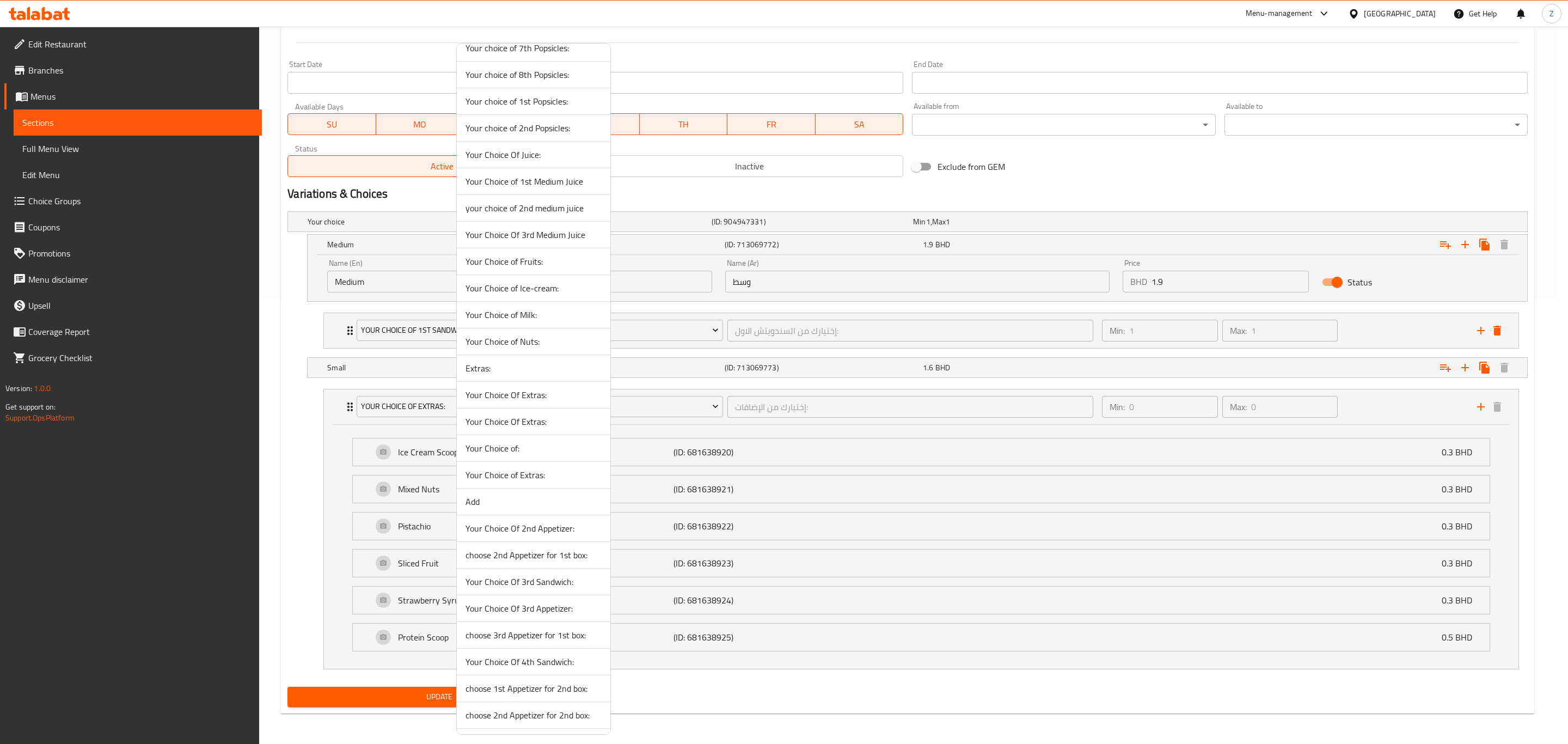
click at [543, 401] on span "Your Choice Of Extras:" at bounding box center [534, 395] width 136 height 13
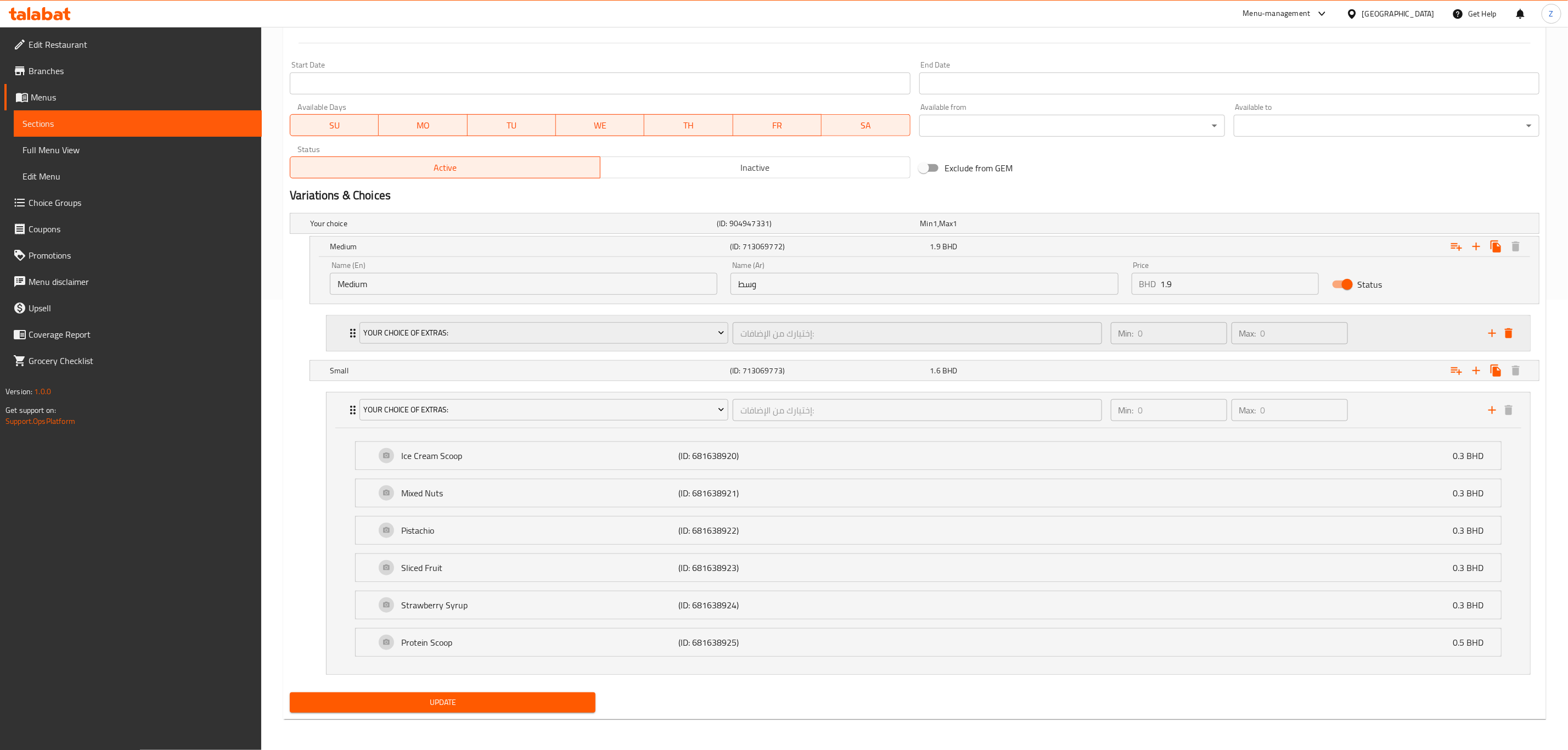
click at [351, 329] on icon "Expand" at bounding box center [353, 333] width 6 height 9
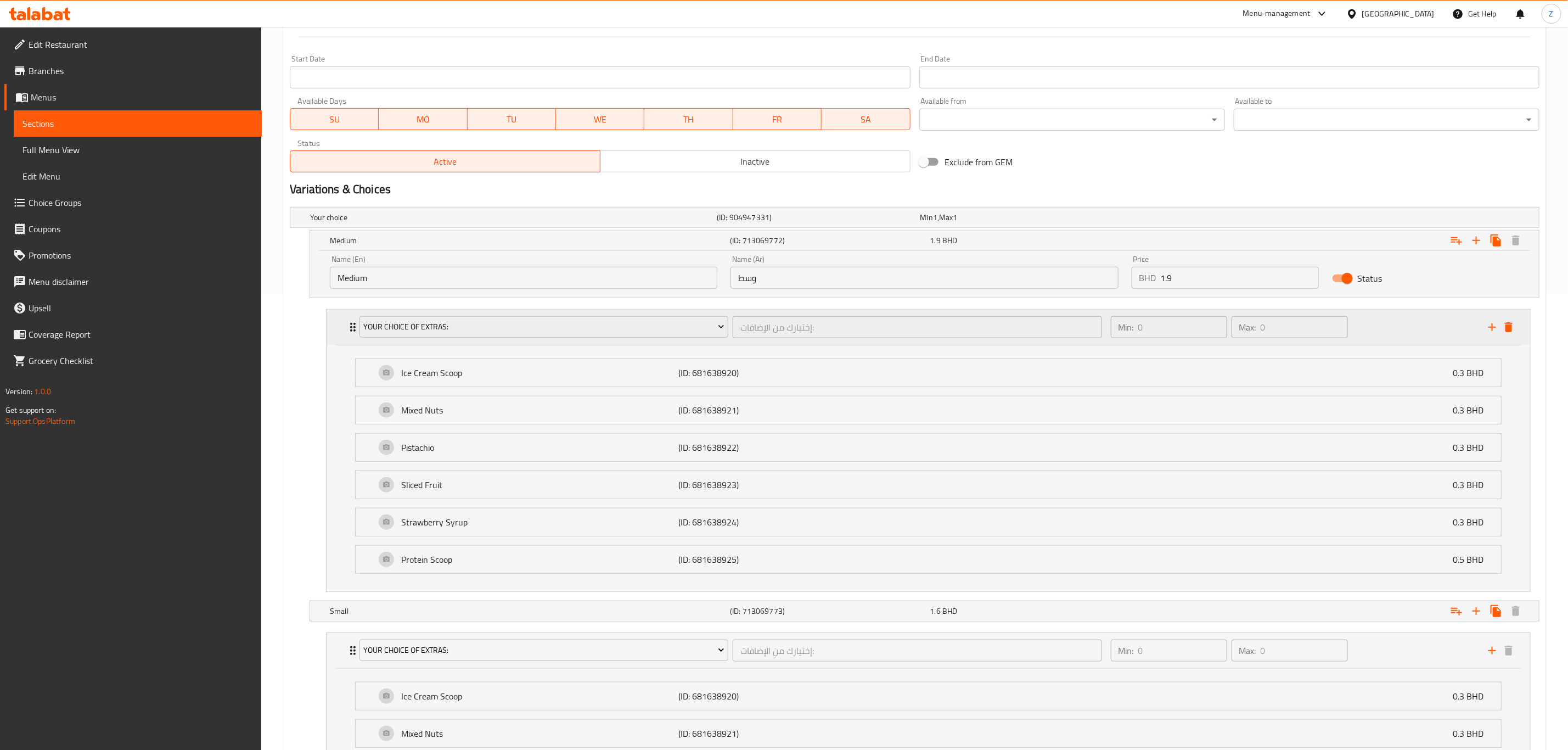
click at [351, 328] on icon "Expand" at bounding box center [353, 327] width 6 height 9
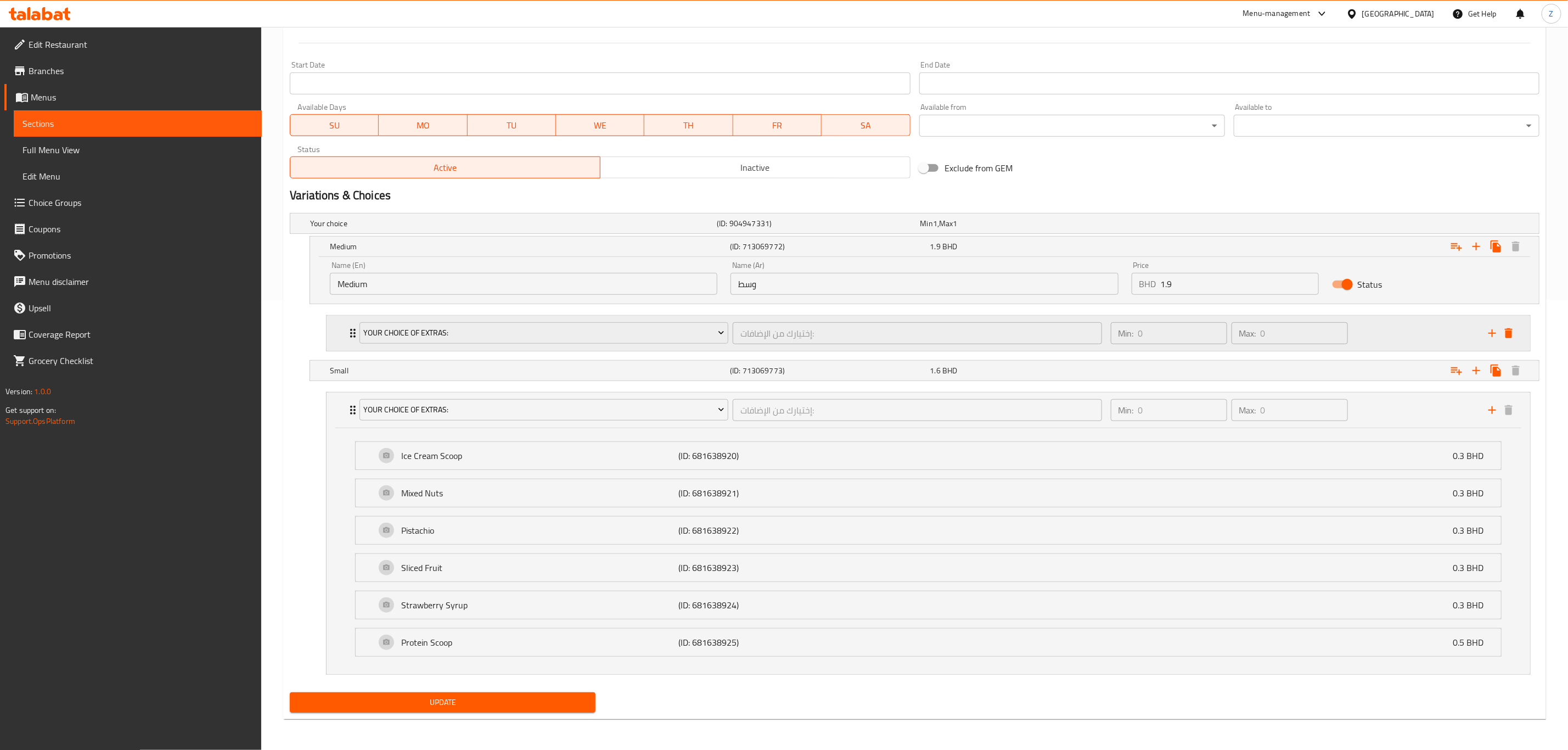
click at [351, 329] on icon "Expand" at bounding box center [353, 333] width 6 height 9
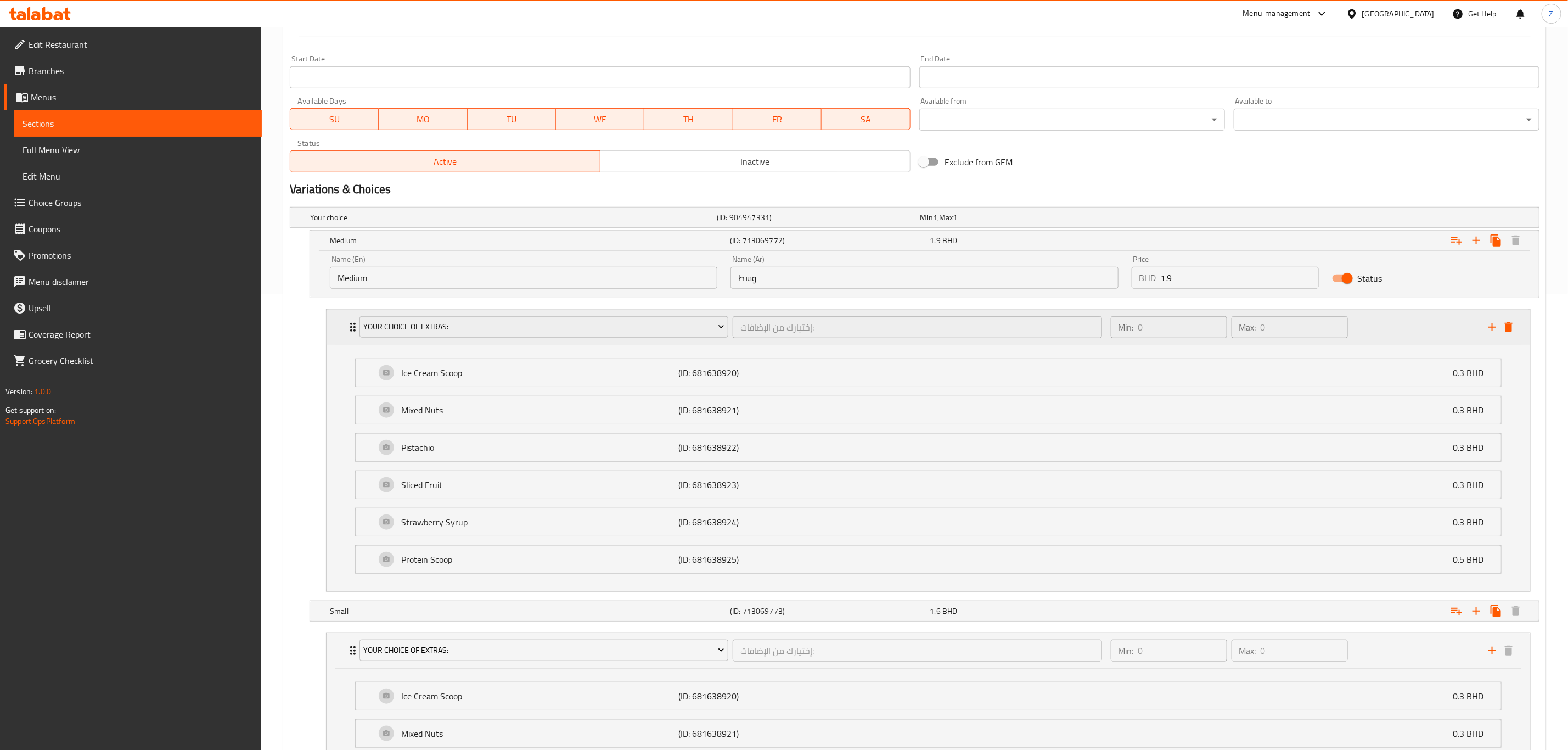
click at [351, 328] on icon "Expand" at bounding box center [353, 327] width 6 height 9
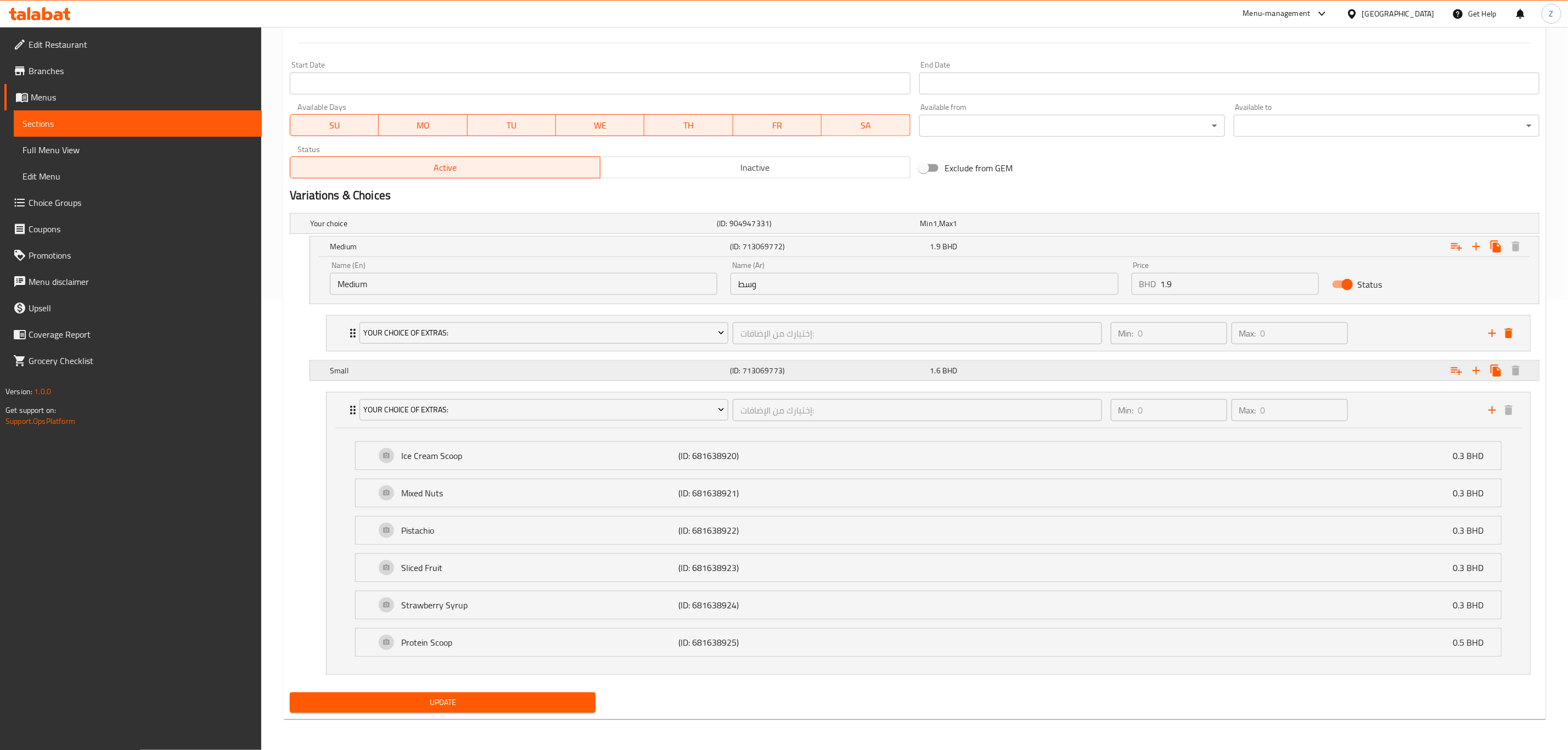
click at [938, 231] on span "BHD" at bounding box center [935, 223] width 4 height 14
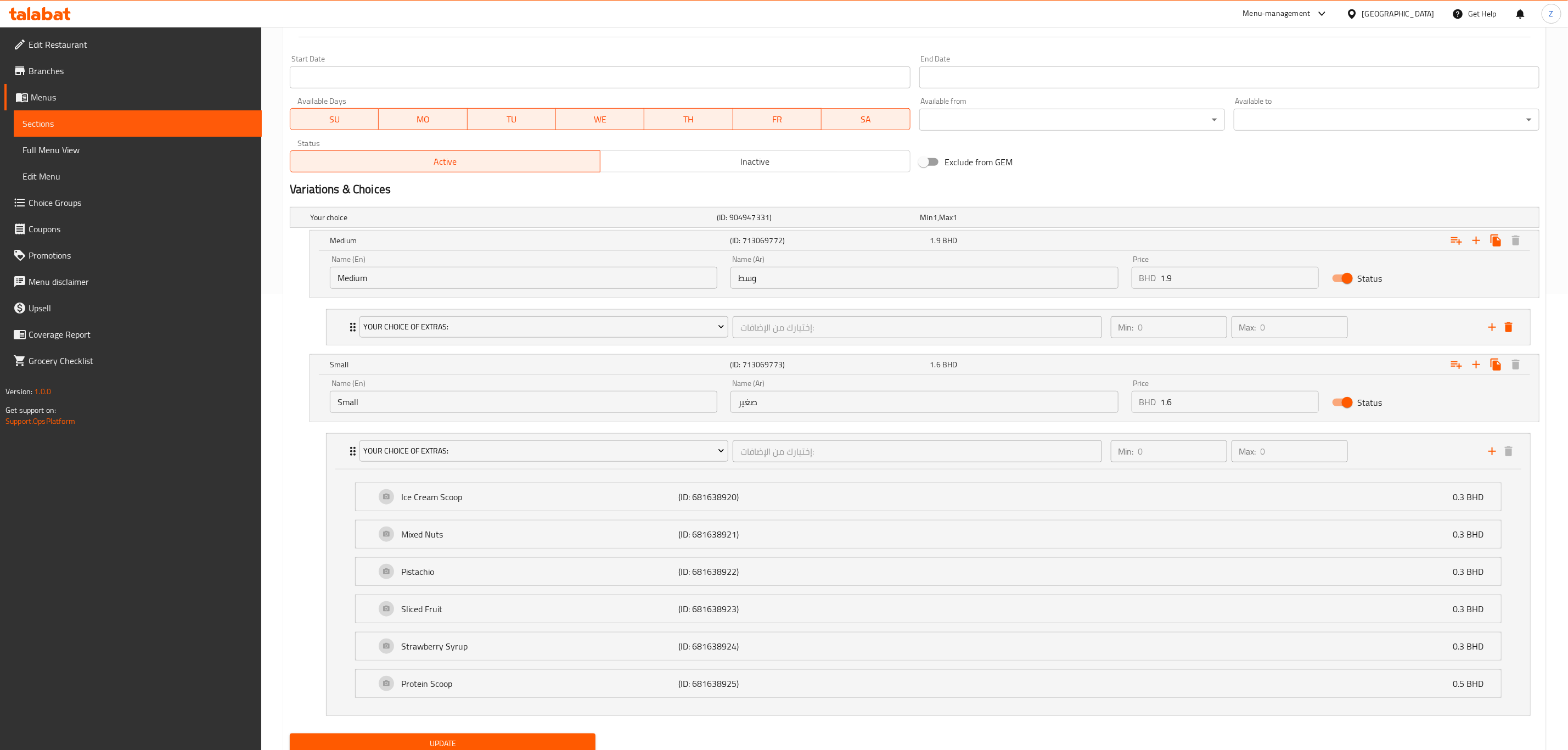
click at [1232, 397] on input "1.6" at bounding box center [1240, 402] width 158 height 22
type input "1.9"
drag, startPoint x: 1186, startPoint y: 282, endPoint x: 1113, endPoint y: 295, distance: 74.1
click at [1113, 294] on div "Name (En) Medium Name (En) Name (Ar) وسط Name (Ar) Price BHD 1.9 Price Status" at bounding box center [925, 272] width 1203 height 47
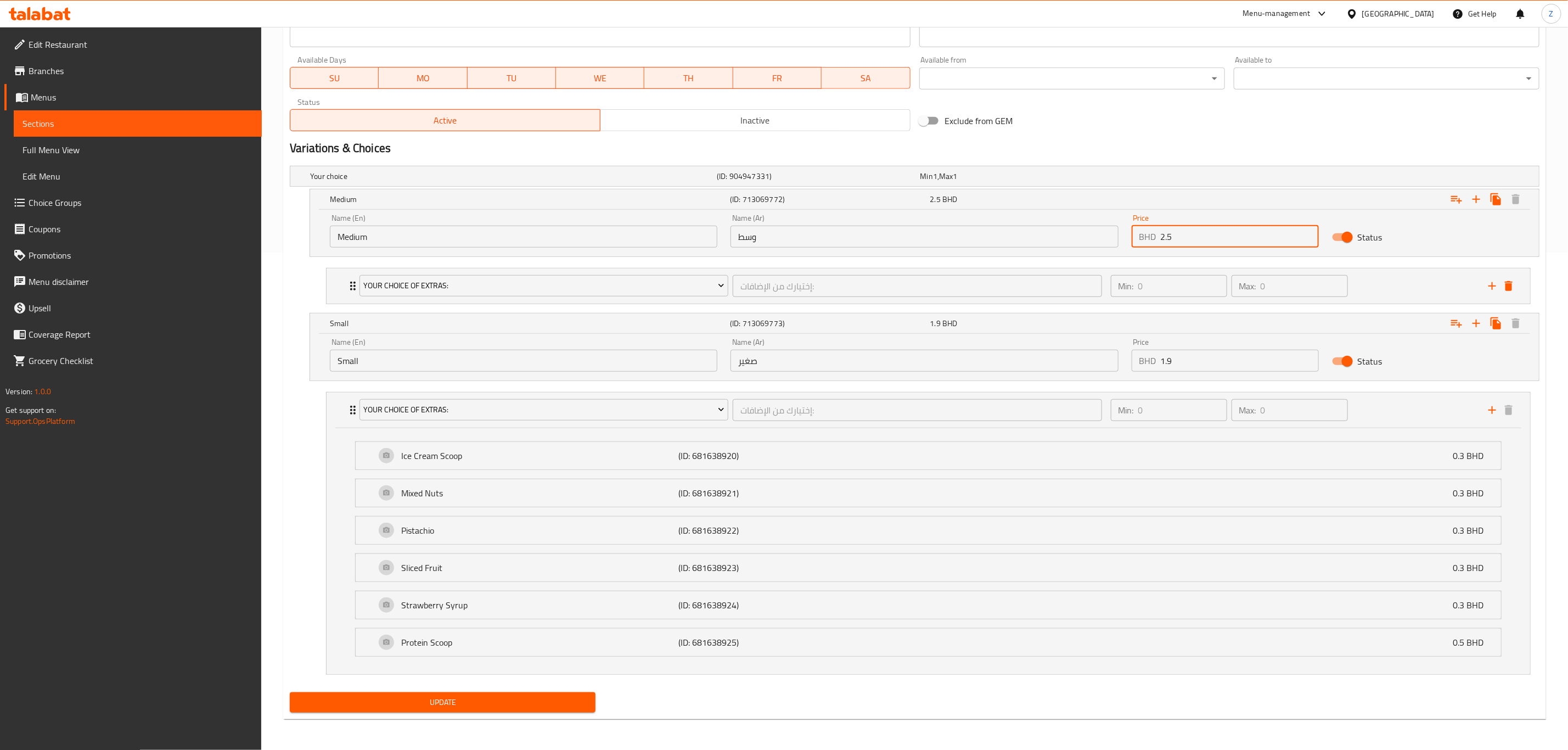
type input "2.5"
click at [432, 705] on span "Update" at bounding box center [443, 702] width 288 height 14
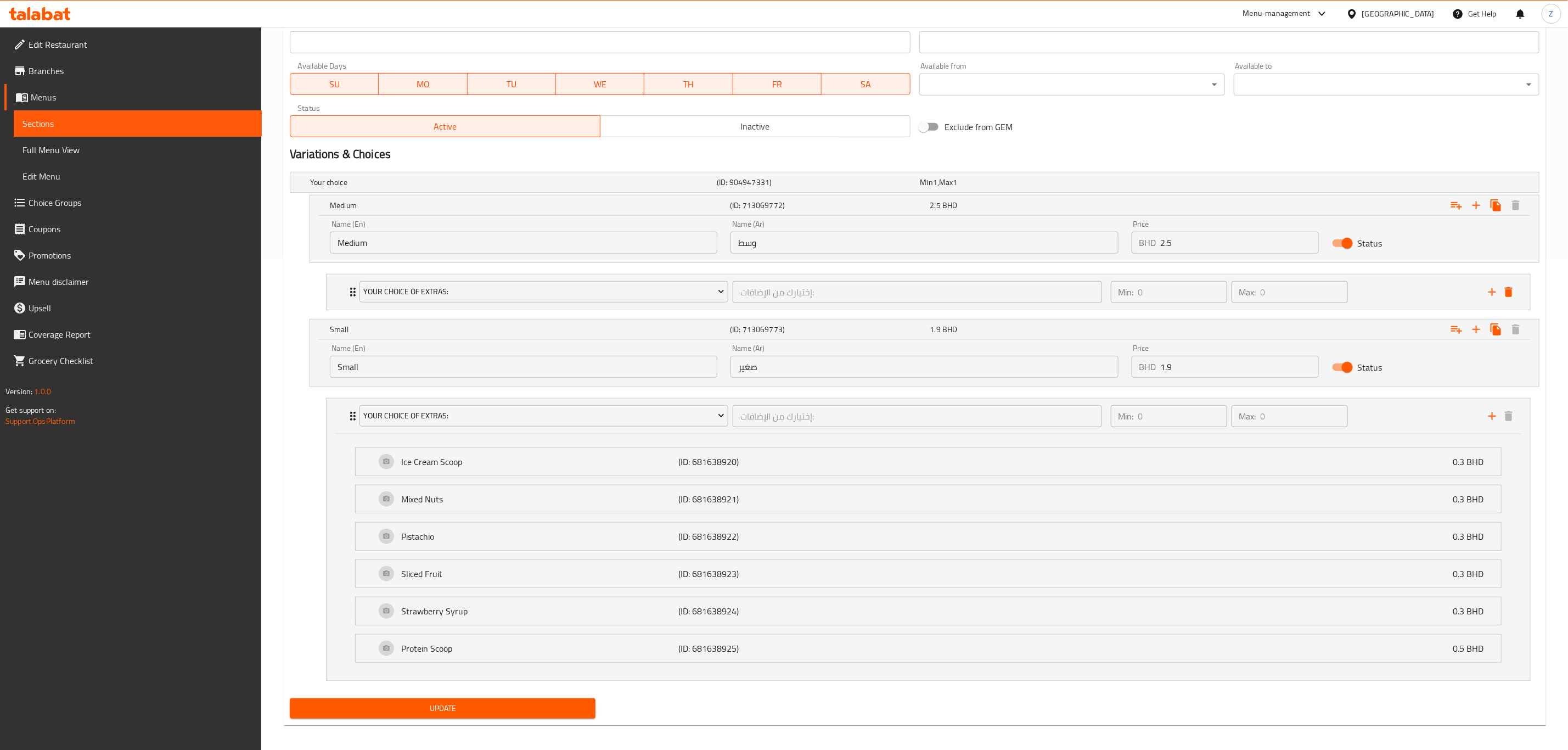
scroll to position [494, 0]
click at [409, 709] on span "Update" at bounding box center [443, 706] width 288 height 14
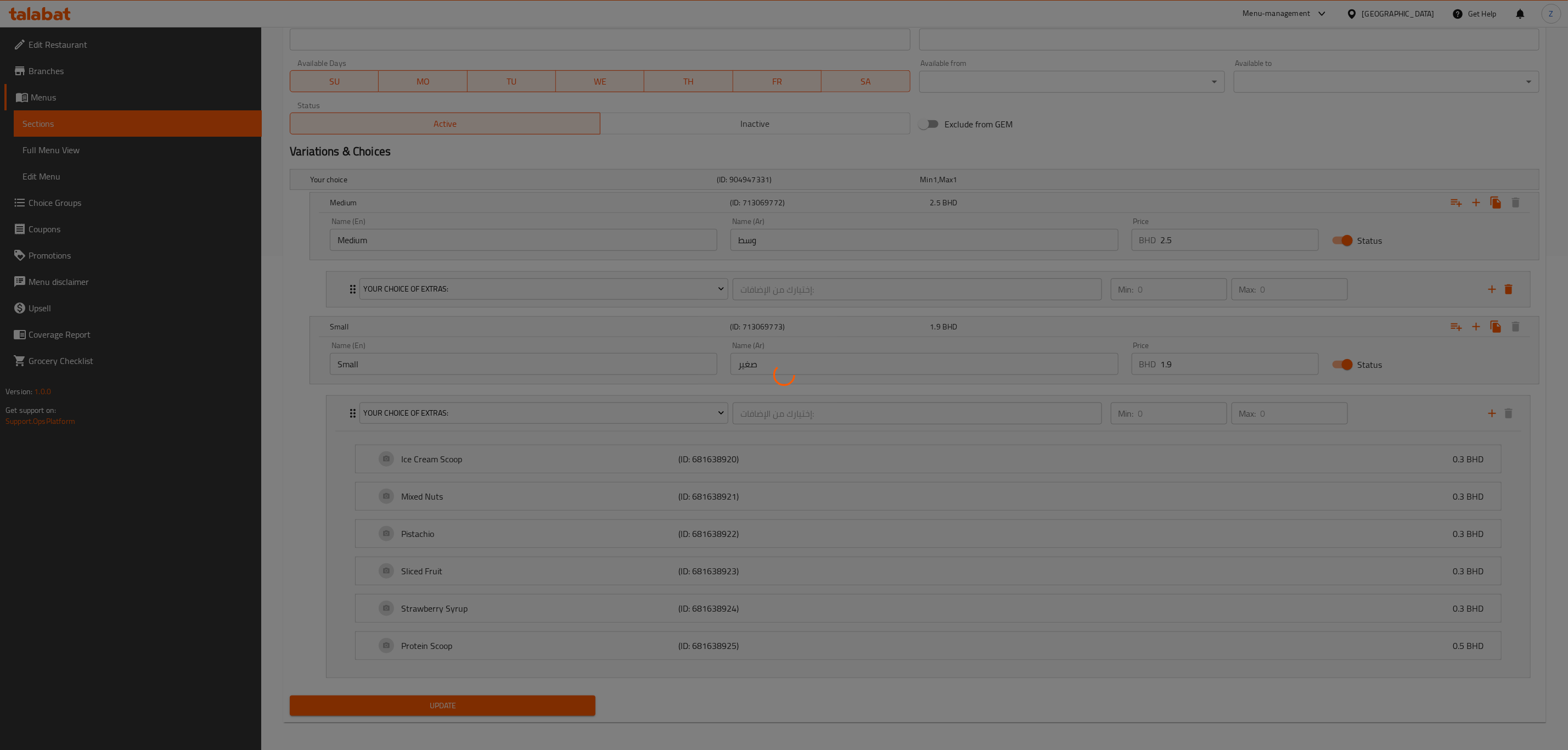
scroll to position [0, 0]
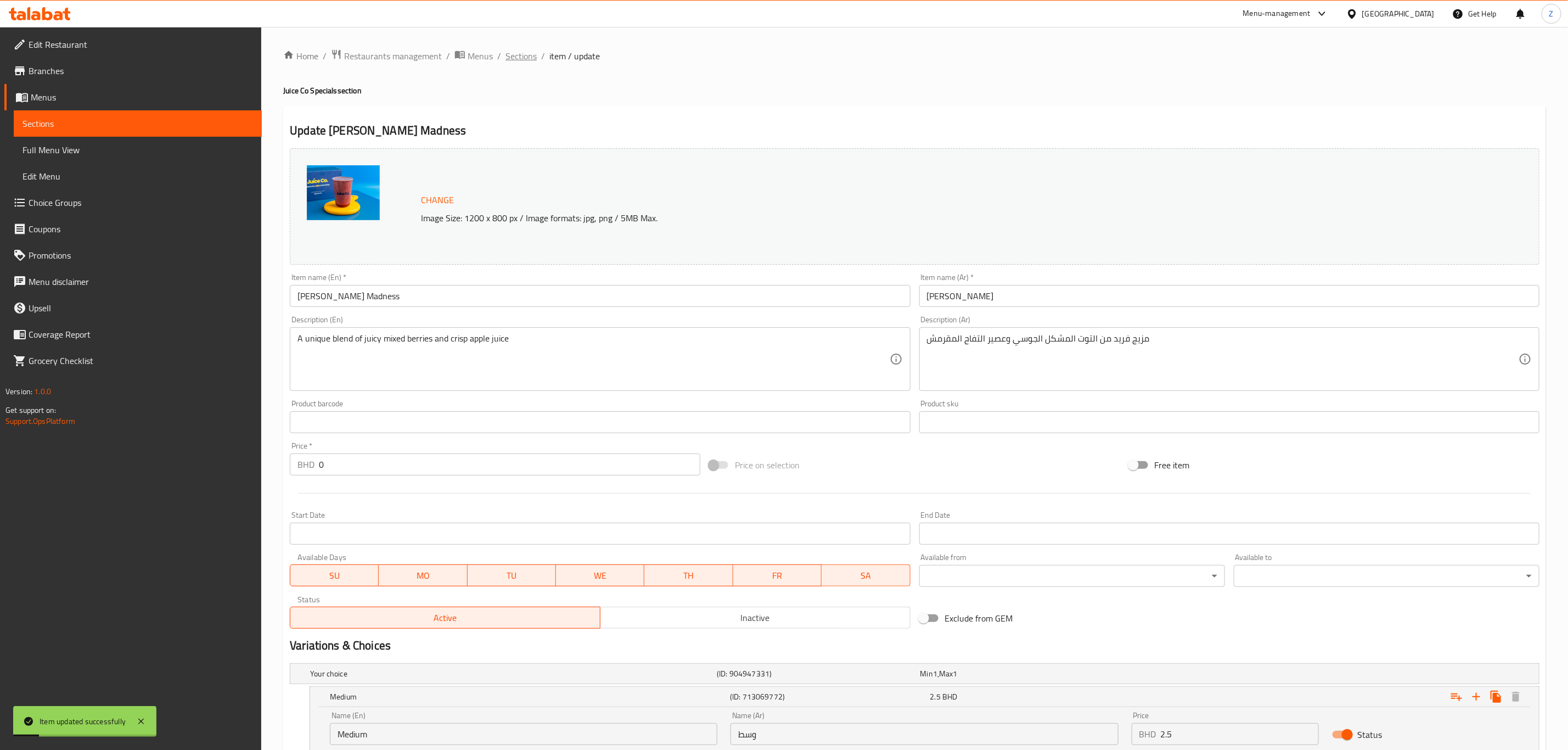
click at [523, 51] on span "Sections" at bounding box center [521, 55] width 31 height 13
